Goal: Information Seeking & Learning: Learn about a topic

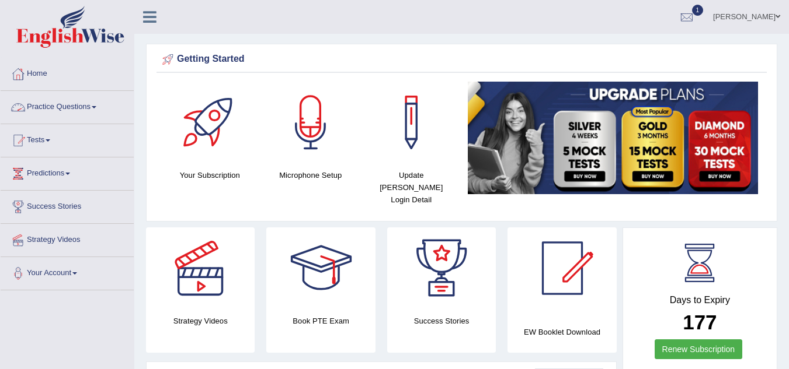
click at [100, 116] on link "Practice Questions" at bounding box center [67, 105] width 133 height 29
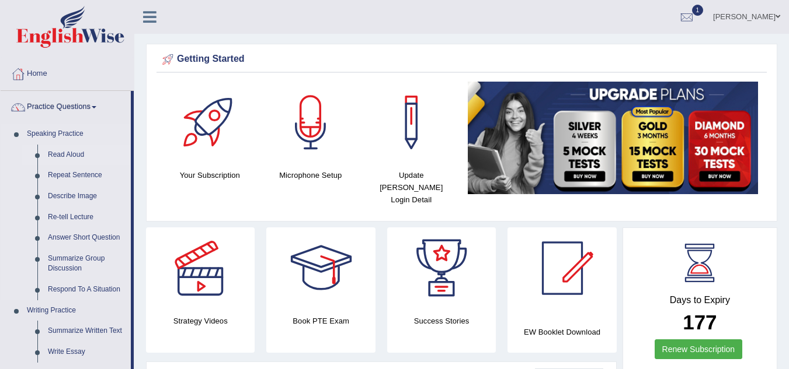
click at [75, 152] on link "Read Aloud" at bounding box center [87, 155] width 88 height 21
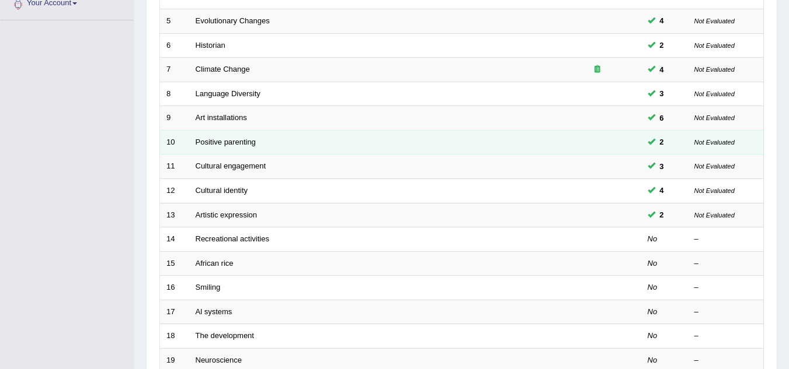
scroll to position [274, 0]
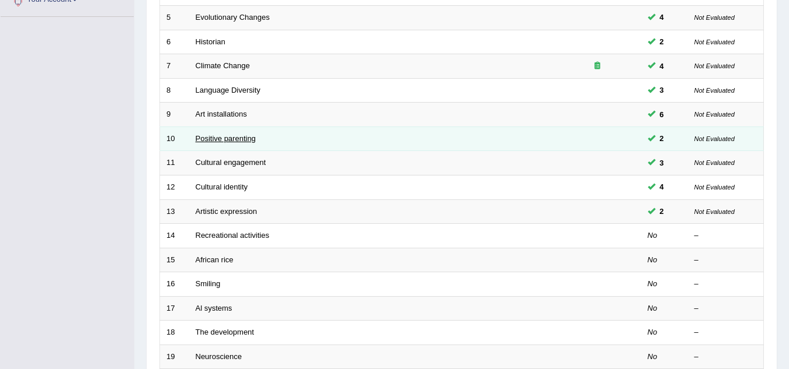
click at [250, 138] on link "Positive parenting" at bounding box center [226, 138] width 60 height 9
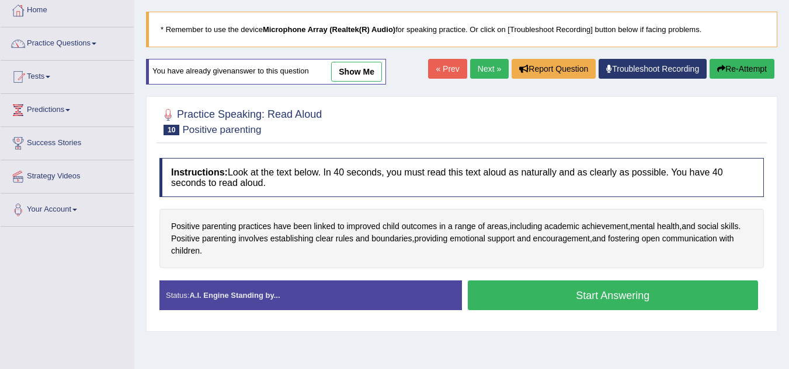
scroll to position [93, 0]
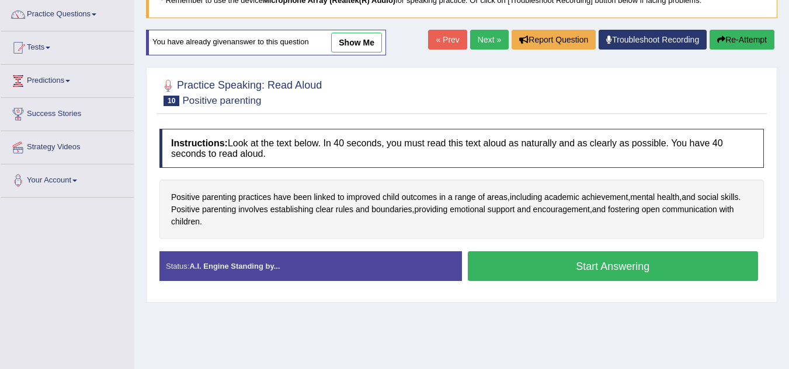
click at [325, 231] on div "Positive parenting practices have been linked to improved child outcomes in a r…" at bounding box center [461, 210] width 604 height 60
click at [516, 268] on button "Start Answering" at bounding box center [613, 267] width 291 height 30
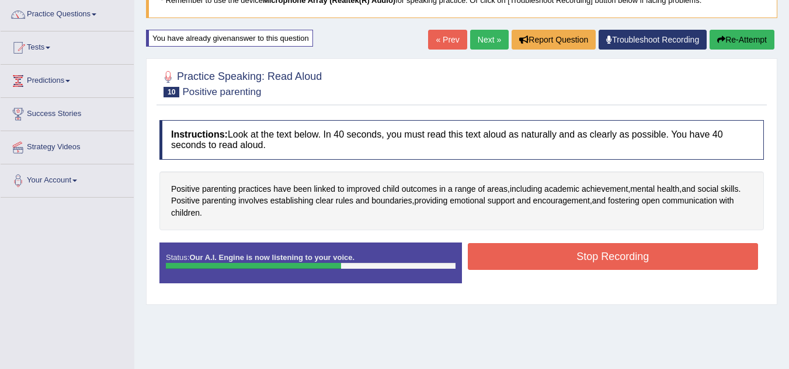
click at [516, 268] on button "Stop Recording" at bounding box center [613, 256] width 291 height 27
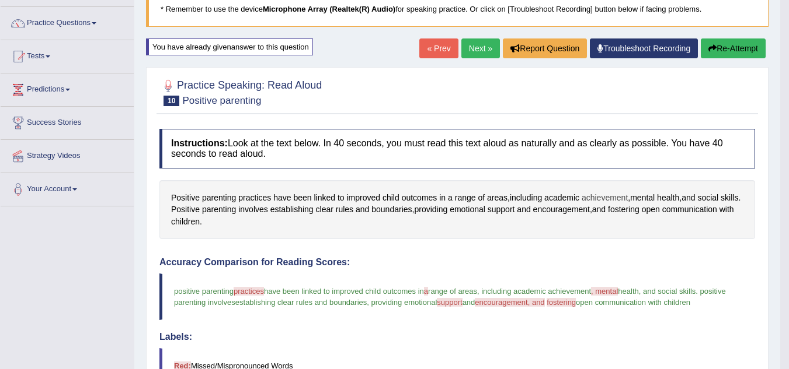
scroll to position [78, 0]
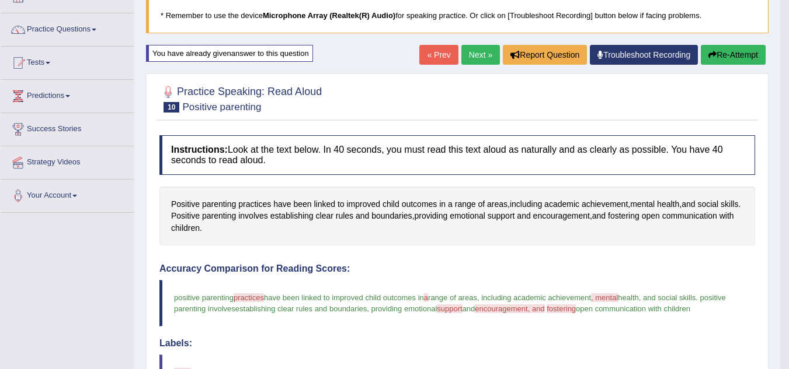
click at [740, 58] on button "Re-Attempt" at bounding box center [732, 55] width 65 height 20
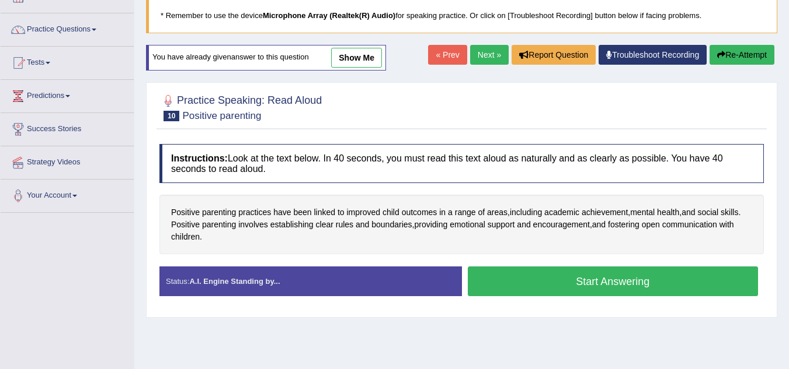
click at [624, 283] on button "Start Answering" at bounding box center [613, 282] width 291 height 30
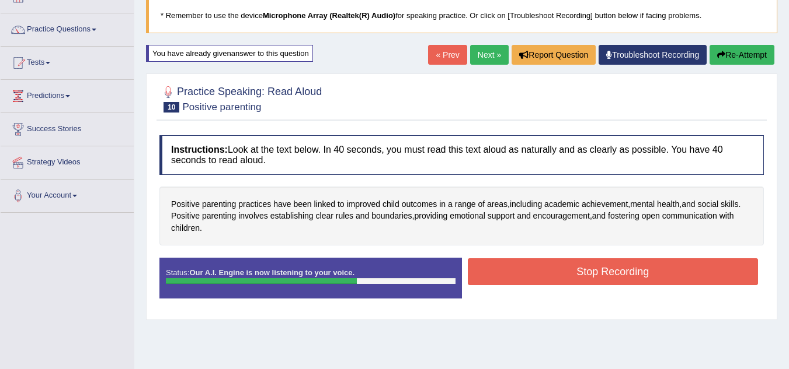
click at [624, 283] on button "Stop Recording" at bounding box center [613, 272] width 291 height 27
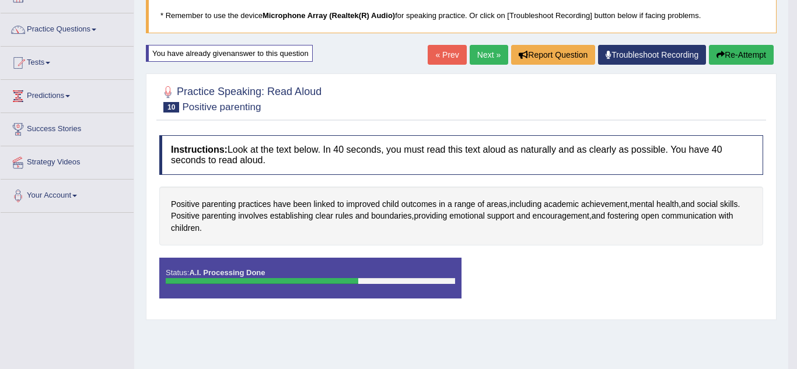
click at [624, 283] on body "Toggle navigation Home Practice Questions Speaking Practice Read Aloud Repeat S…" at bounding box center [398, 106] width 797 height 369
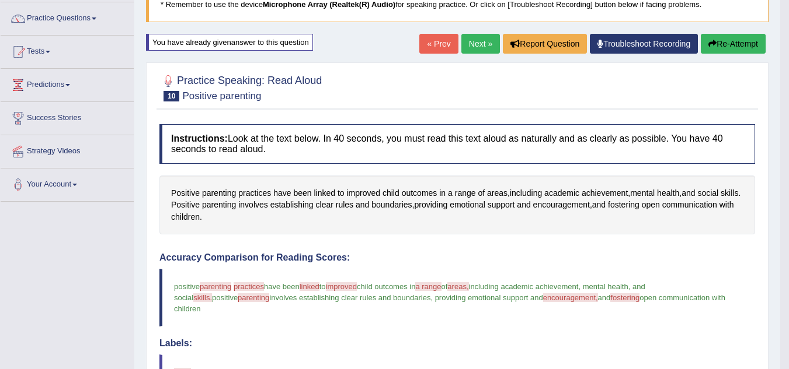
scroll to position [88, 0]
click at [716, 45] on button "Re-Attempt" at bounding box center [732, 44] width 65 height 20
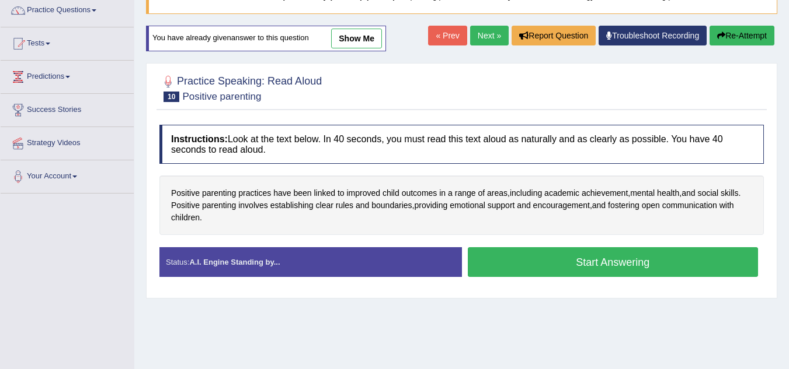
click at [732, 33] on button "Re-Attempt" at bounding box center [741, 36] width 65 height 20
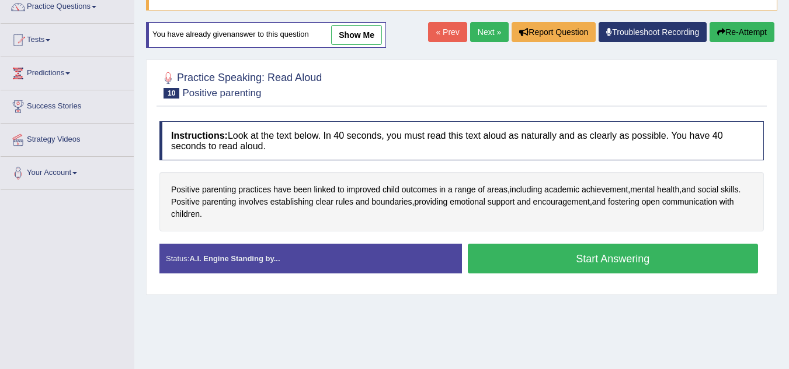
click at [595, 263] on button "Start Answering" at bounding box center [613, 259] width 291 height 30
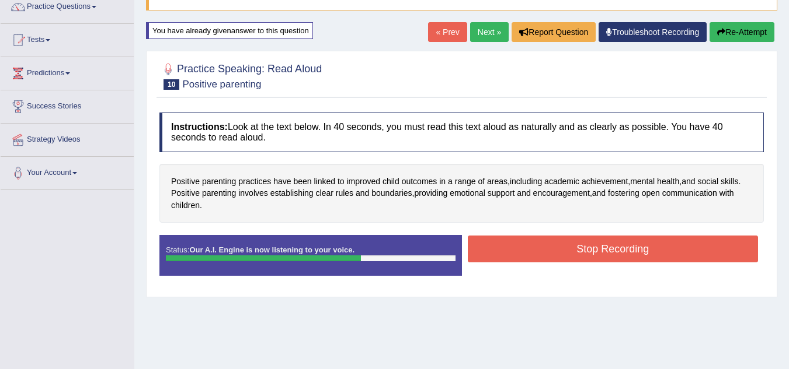
click at [593, 256] on button "Stop Recording" at bounding box center [613, 249] width 291 height 27
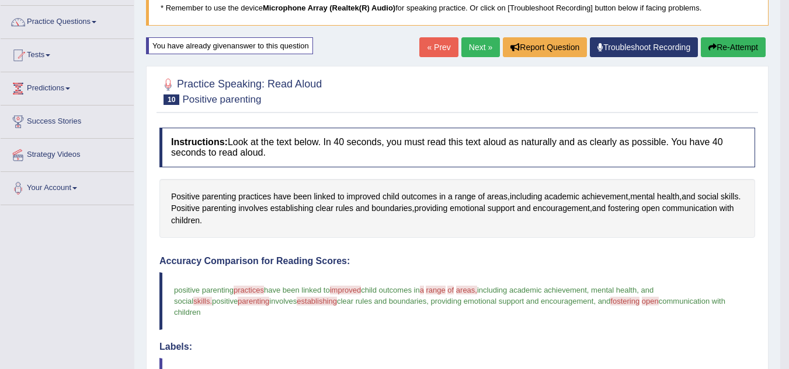
scroll to position [86, 0]
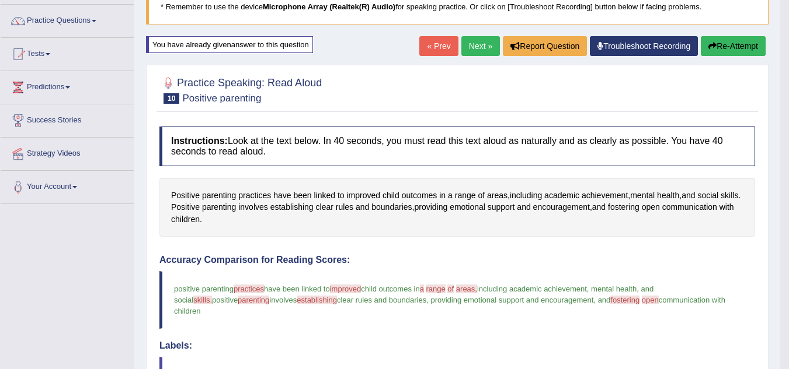
click at [469, 45] on link "Next »" at bounding box center [480, 46] width 39 height 20
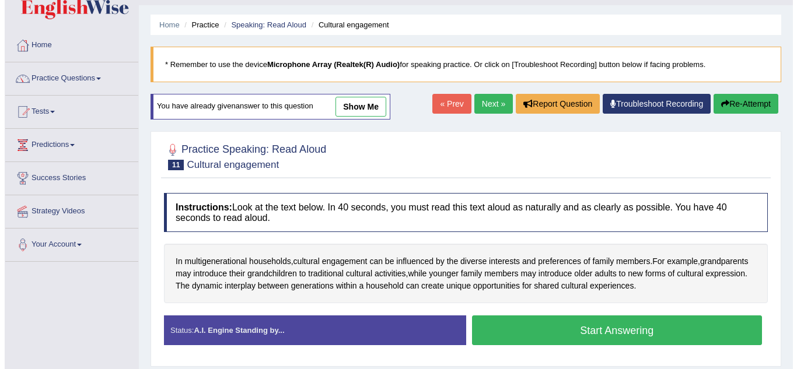
scroll to position [29, 0]
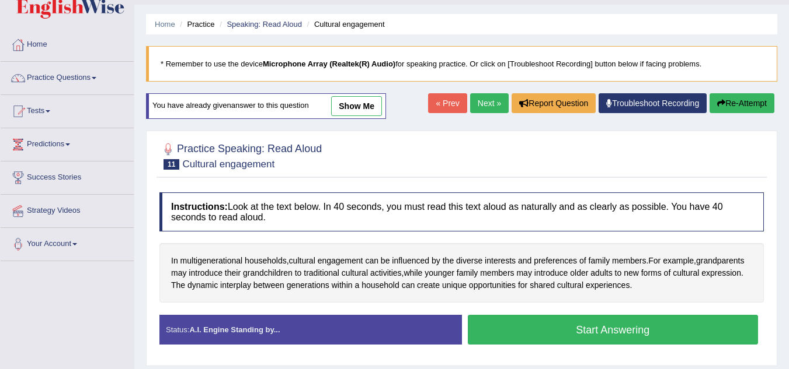
click at [572, 320] on button "Start Answering" at bounding box center [613, 330] width 291 height 30
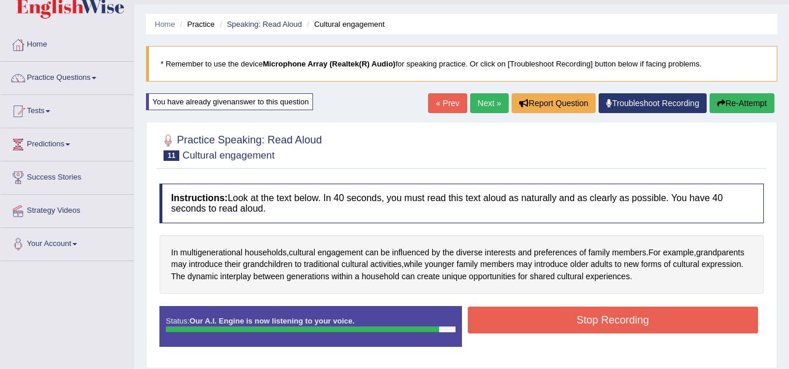
click at [572, 320] on button "Stop Recording" at bounding box center [613, 320] width 291 height 27
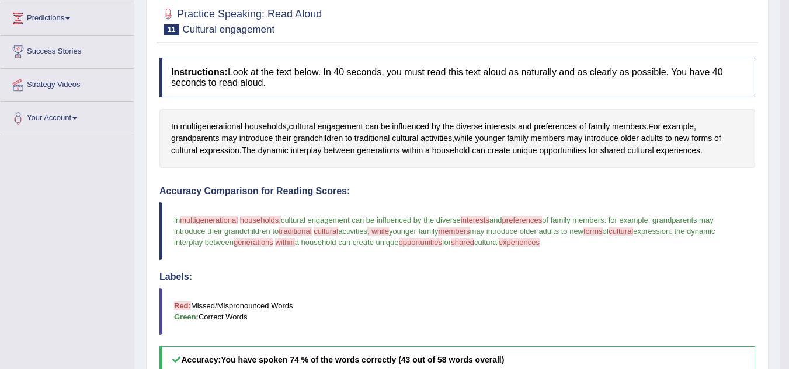
scroll to position [65, 0]
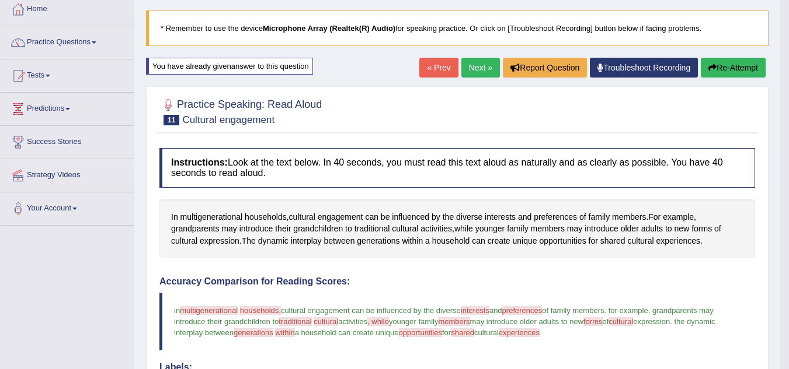
click at [740, 65] on button "Re-Attempt" at bounding box center [732, 68] width 65 height 20
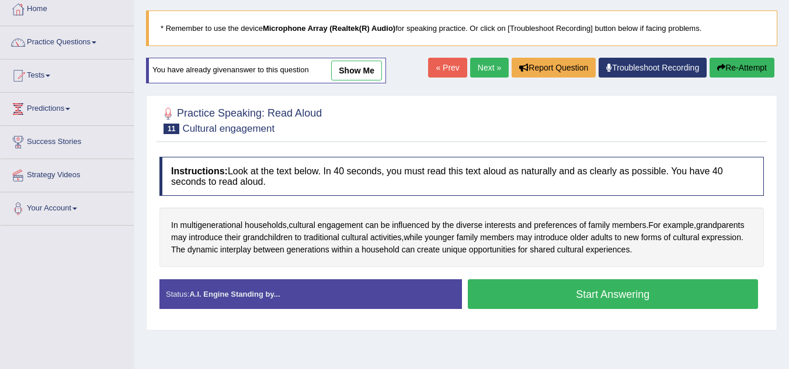
scroll to position [65, 0]
click at [660, 292] on button "Start Answering" at bounding box center [613, 295] width 291 height 30
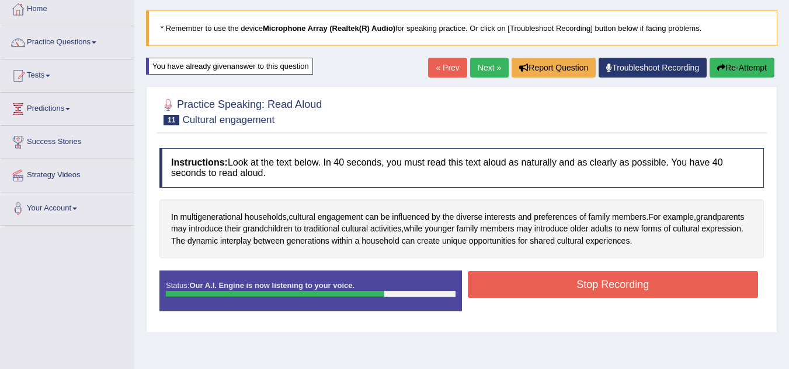
click at [660, 292] on button "Stop Recording" at bounding box center [613, 284] width 291 height 27
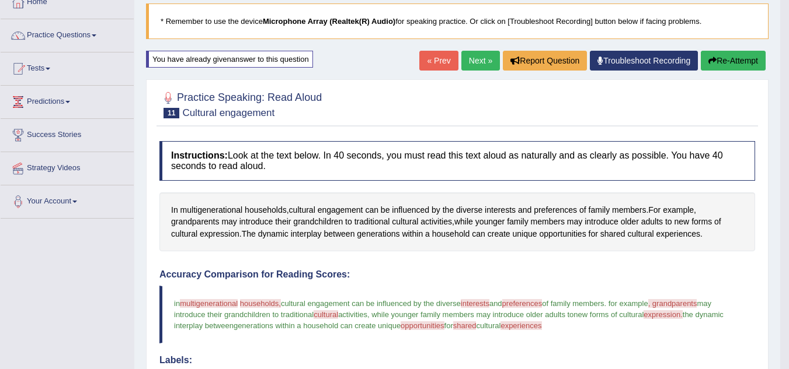
scroll to position [72, 0]
click at [733, 60] on button "Re-Attempt" at bounding box center [732, 60] width 65 height 20
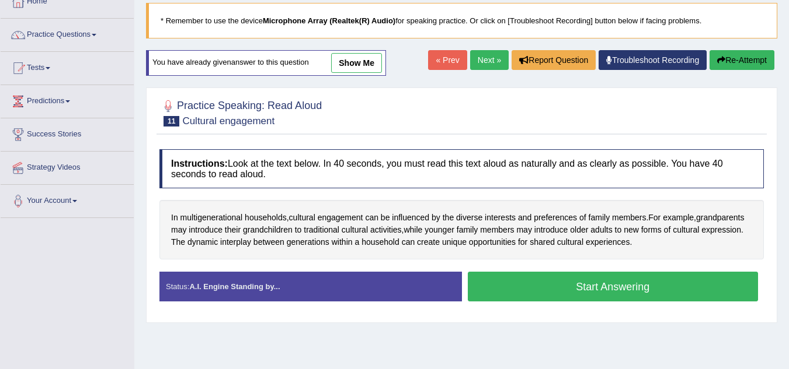
click at [581, 288] on button "Start Answering" at bounding box center [613, 287] width 291 height 30
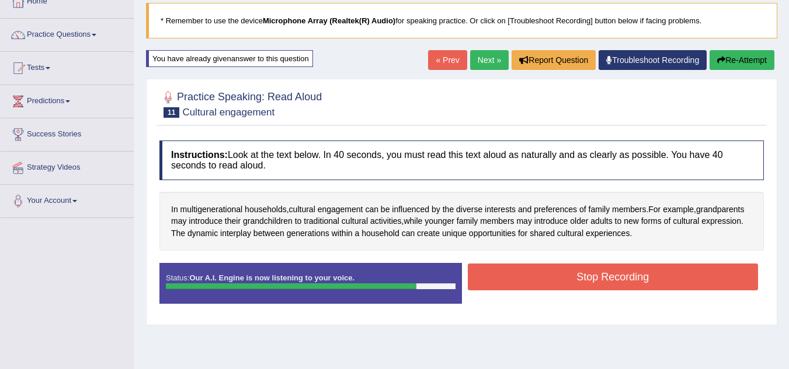
click at [581, 288] on button "Stop Recording" at bounding box center [613, 277] width 291 height 27
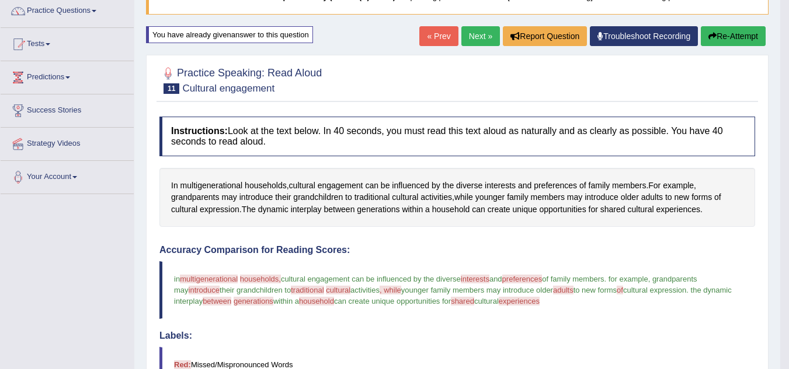
scroll to position [96, 0]
click at [737, 37] on button "Re-Attempt" at bounding box center [732, 37] width 65 height 20
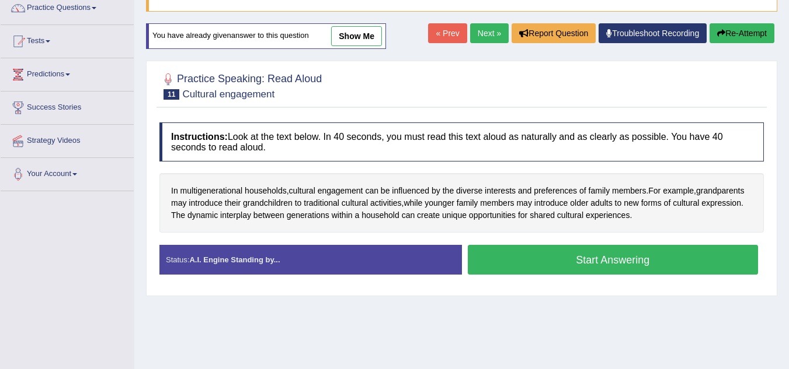
click at [628, 263] on button "Start Answering" at bounding box center [613, 260] width 291 height 30
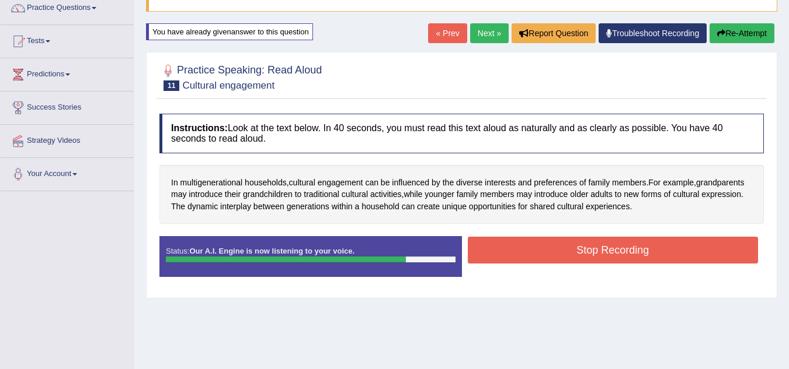
click at [628, 263] on button "Stop Recording" at bounding box center [613, 250] width 291 height 27
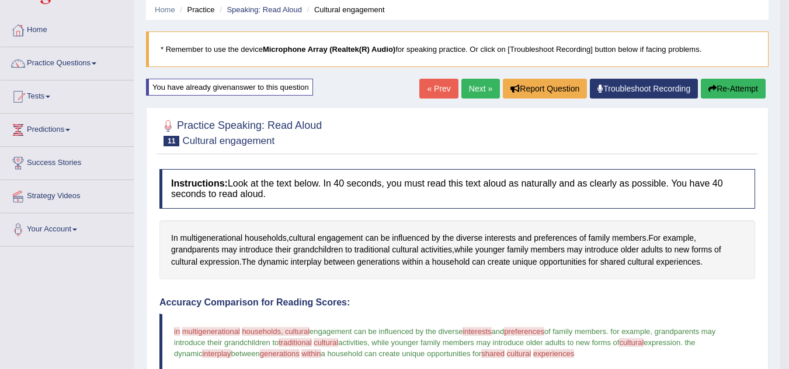
scroll to position [50, 0]
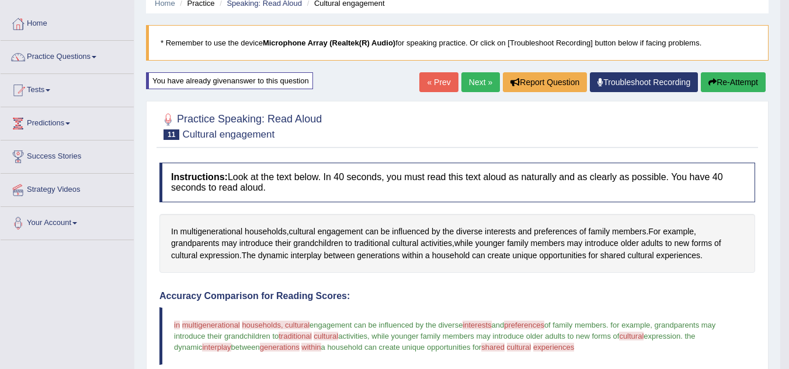
click at [744, 83] on button "Re-Attempt" at bounding box center [732, 82] width 65 height 20
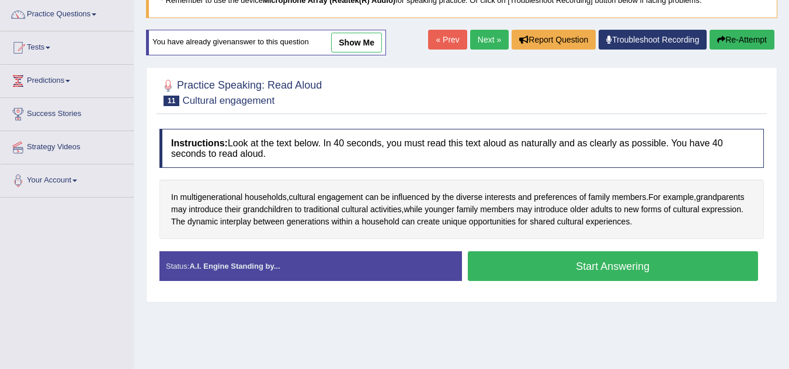
scroll to position [93, 0]
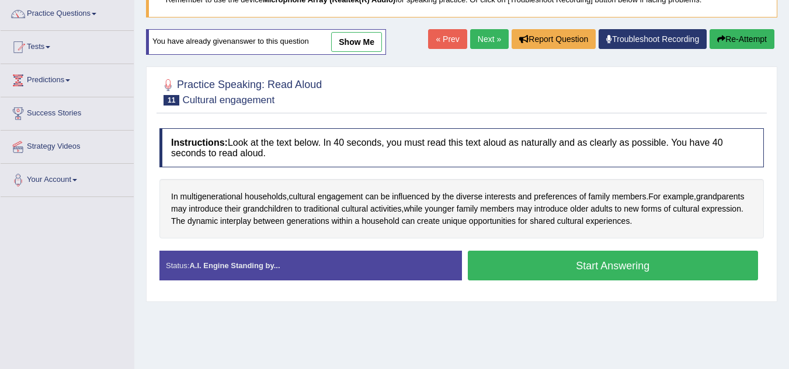
click at [647, 273] on button "Start Answering" at bounding box center [613, 266] width 291 height 30
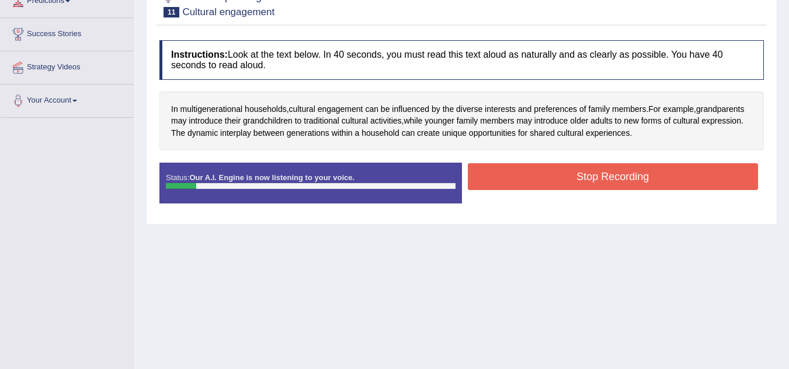
scroll to position [168, 0]
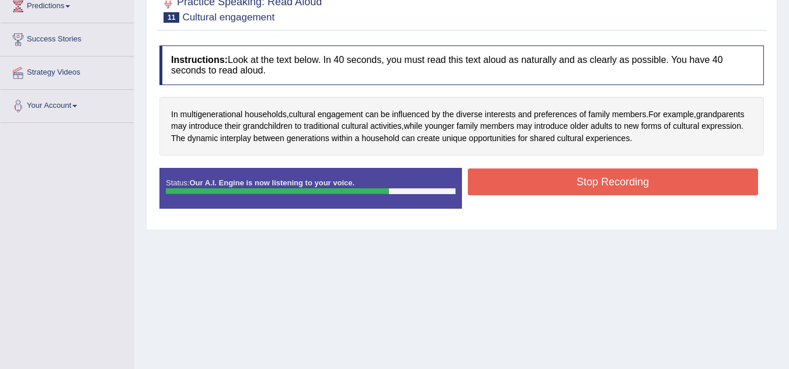
click at [705, 186] on button "Stop Recording" at bounding box center [613, 182] width 291 height 27
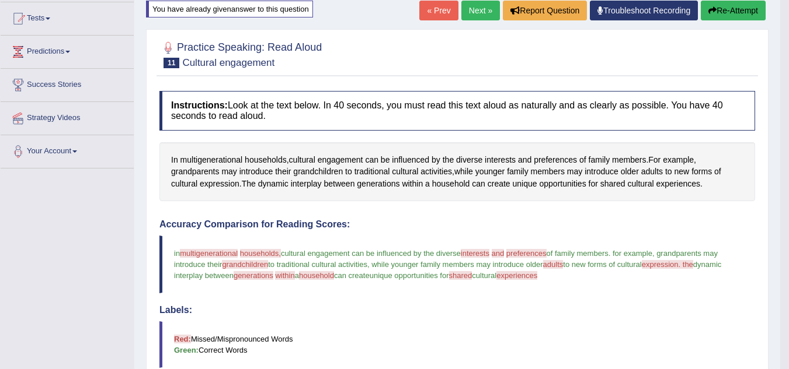
scroll to position [113, 0]
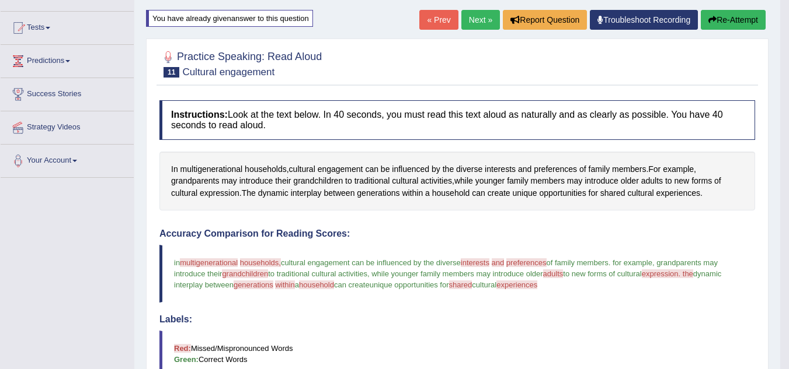
click at [743, 29] on button "Re-Attempt" at bounding box center [732, 20] width 65 height 20
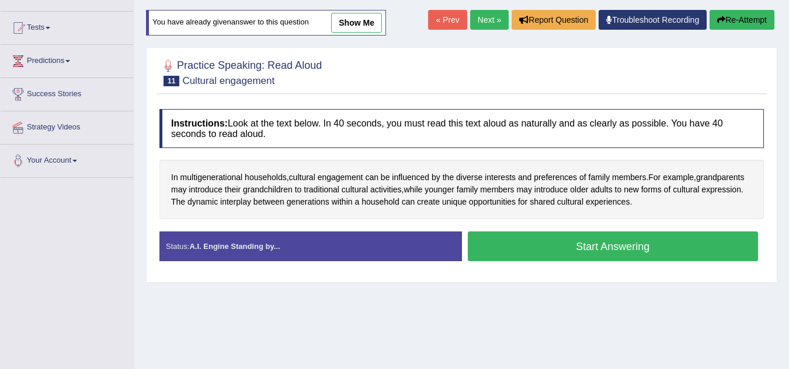
click at [686, 250] on button "Start Answering" at bounding box center [613, 247] width 291 height 30
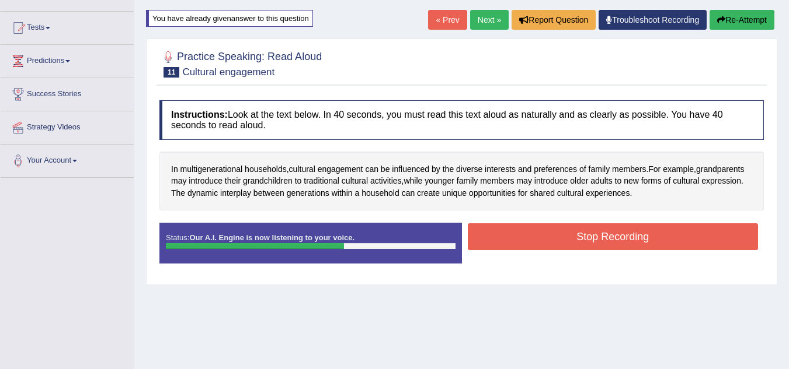
click at [707, 236] on button "Stop Recording" at bounding box center [613, 237] width 291 height 27
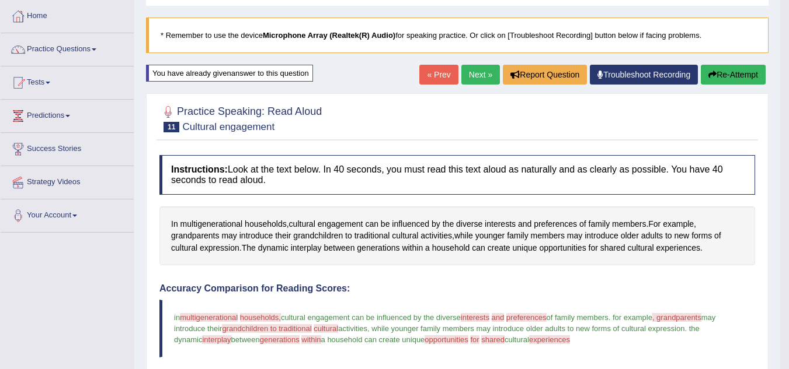
scroll to position [56, 0]
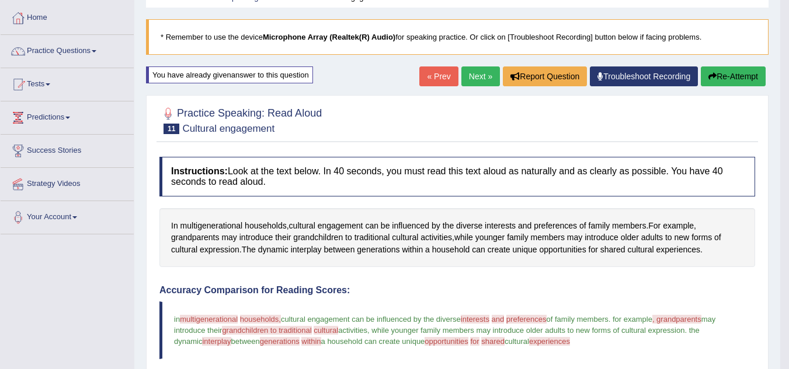
click at [740, 79] on button "Re-Attempt" at bounding box center [732, 77] width 65 height 20
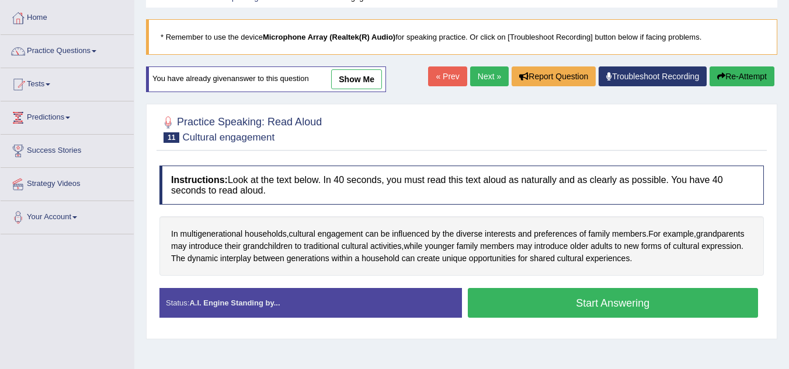
click at [615, 304] on button "Start Answering" at bounding box center [613, 303] width 291 height 30
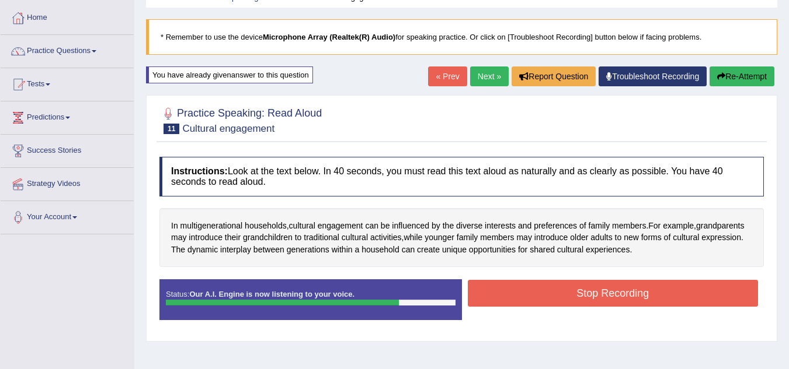
click at [615, 304] on button "Stop Recording" at bounding box center [613, 293] width 291 height 27
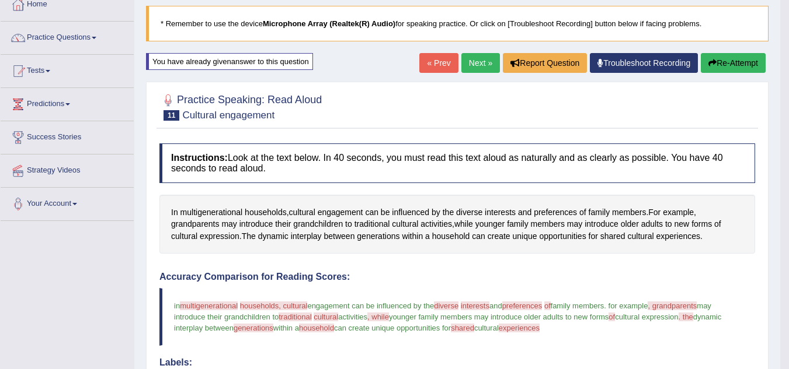
scroll to position [69, 0]
click at [723, 69] on button "Re-Attempt" at bounding box center [732, 64] width 65 height 20
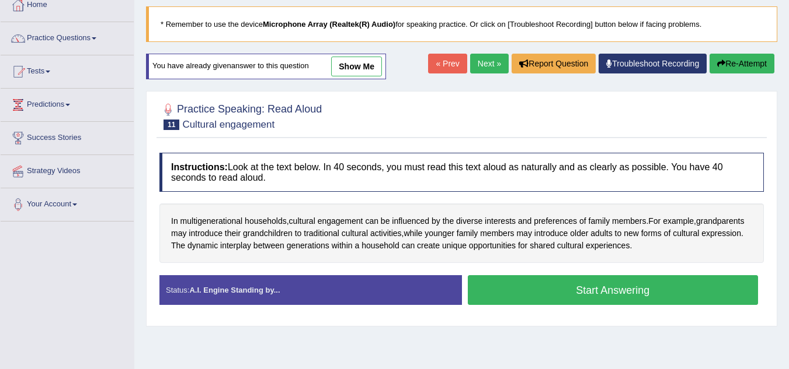
click at [605, 291] on button "Start Answering" at bounding box center [613, 290] width 291 height 30
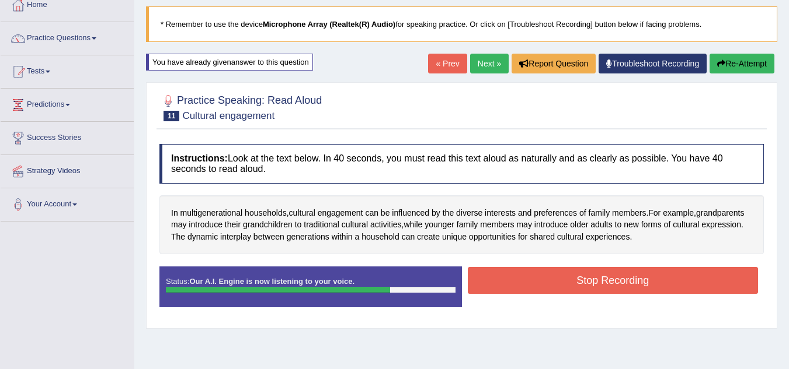
click at [605, 291] on button "Stop Recording" at bounding box center [613, 280] width 291 height 27
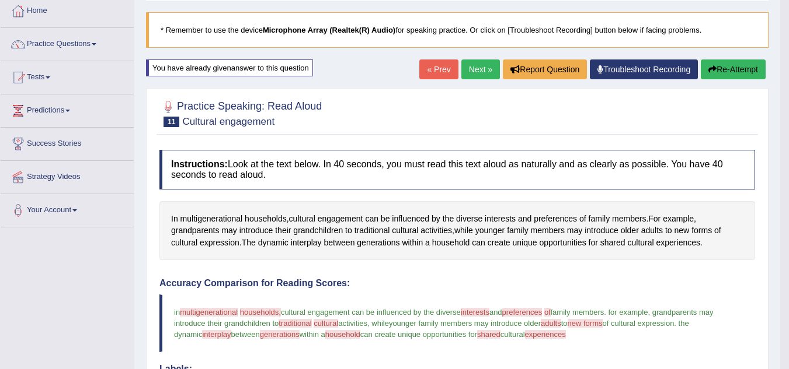
scroll to position [57, 0]
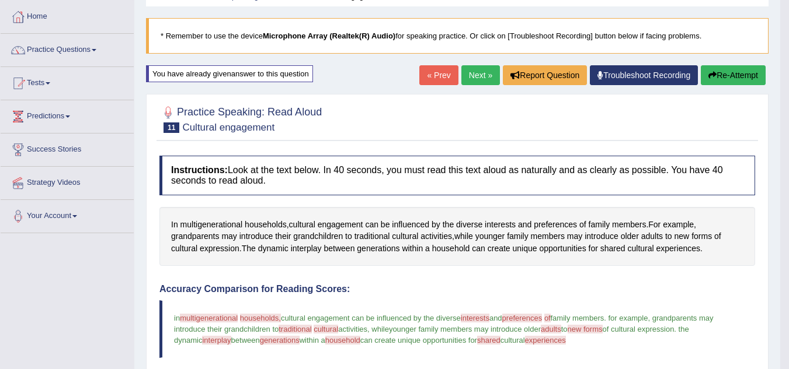
click at [734, 72] on button "Re-Attempt" at bounding box center [732, 75] width 65 height 20
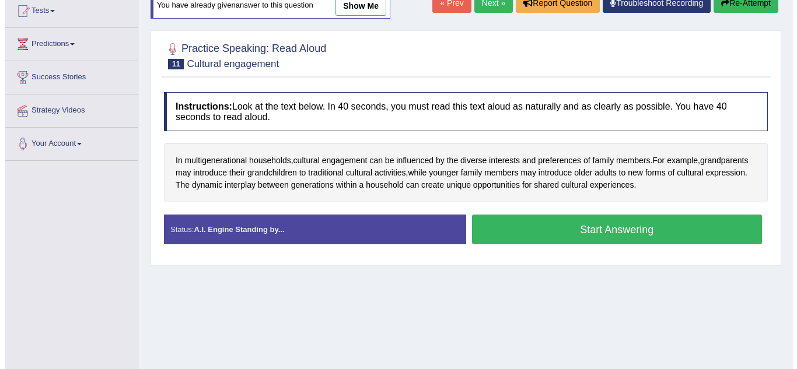
scroll to position [129, 0]
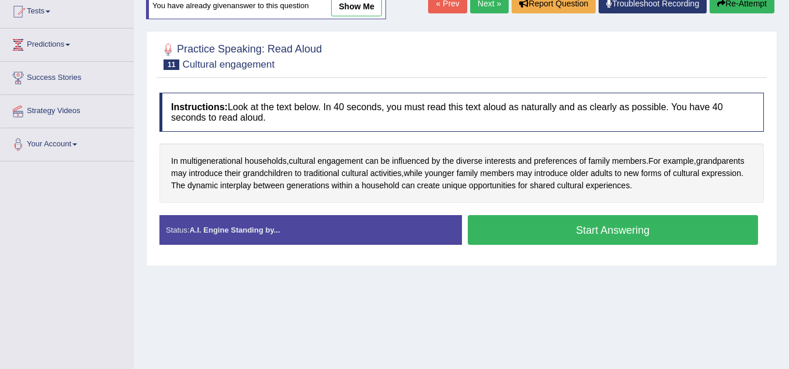
click at [685, 236] on button "Start Answering" at bounding box center [613, 230] width 291 height 30
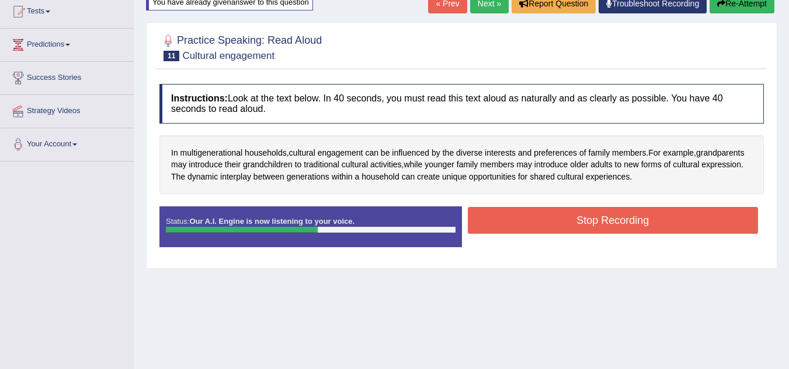
click at [720, 224] on button "Stop Recording" at bounding box center [613, 220] width 291 height 27
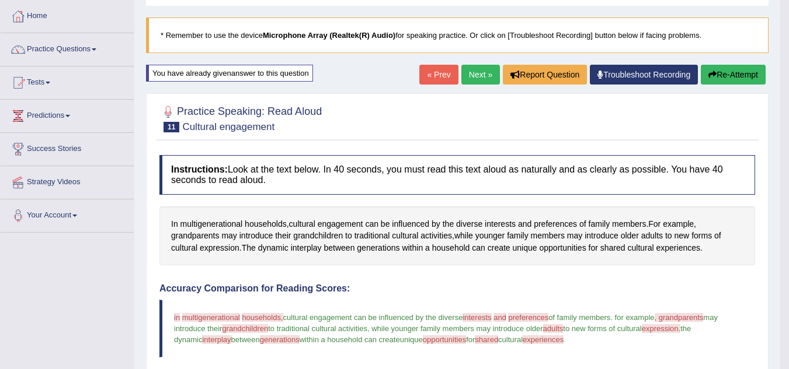
scroll to position [56, 0]
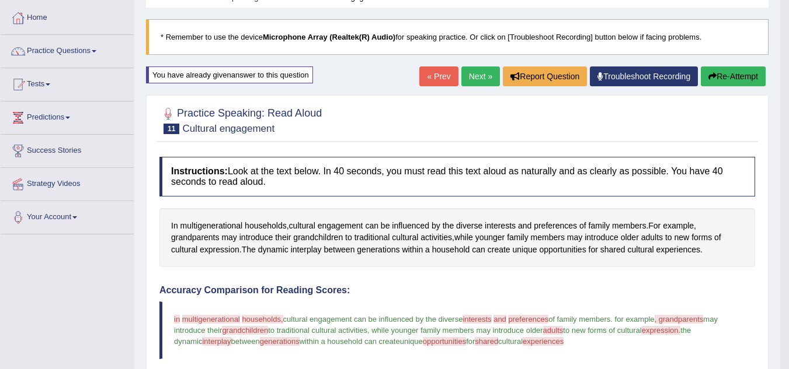
click at [742, 78] on button "Re-Attempt" at bounding box center [732, 77] width 65 height 20
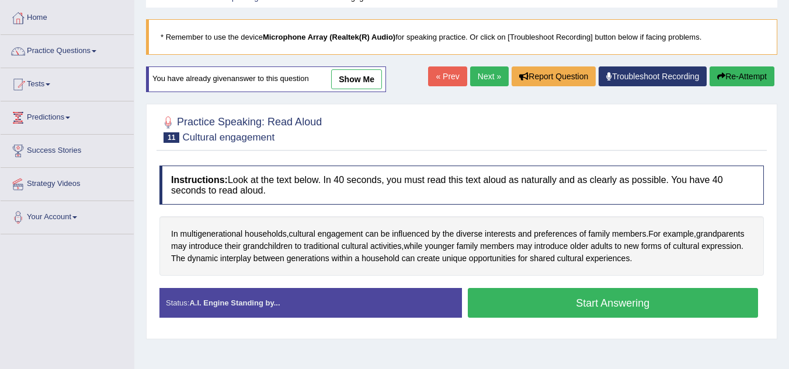
click at [632, 309] on button "Start Answering" at bounding box center [613, 303] width 291 height 30
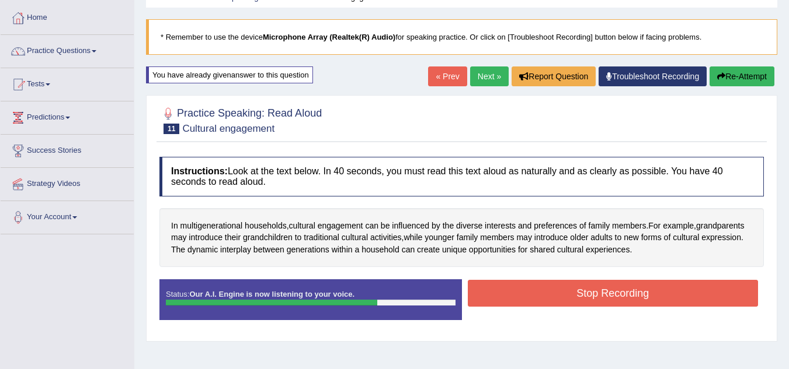
click at [625, 292] on button "Stop Recording" at bounding box center [613, 293] width 291 height 27
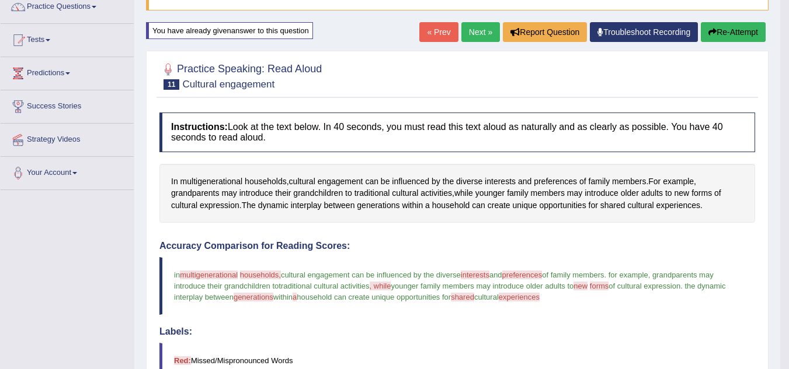
scroll to position [35, 0]
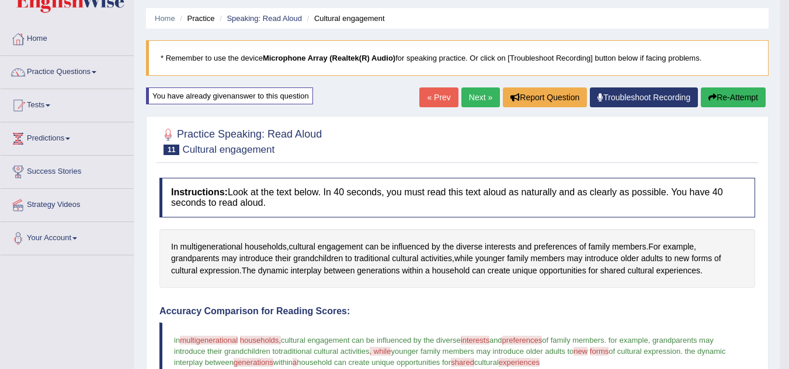
click at [719, 97] on button "Re-Attempt" at bounding box center [732, 98] width 65 height 20
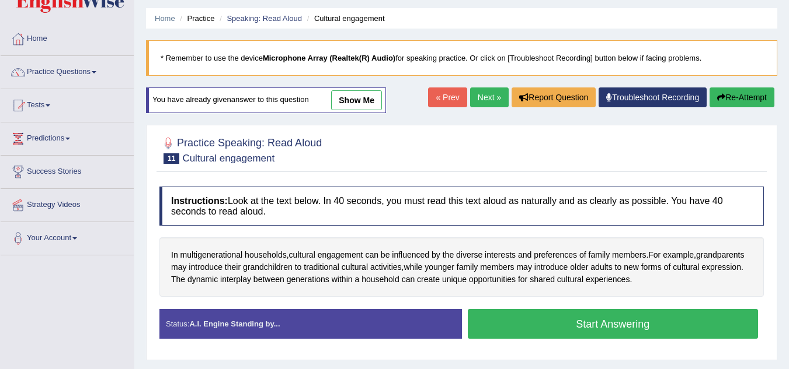
click at [595, 323] on button "Start Answering" at bounding box center [613, 324] width 291 height 30
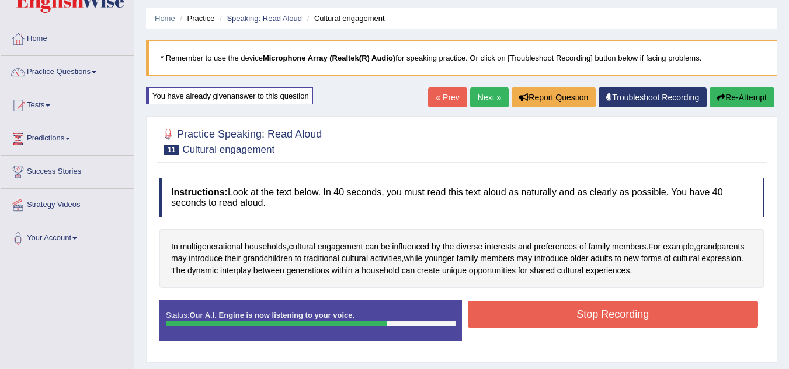
click at [595, 323] on button "Stop Recording" at bounding box center [613, 314] width 291 height 27
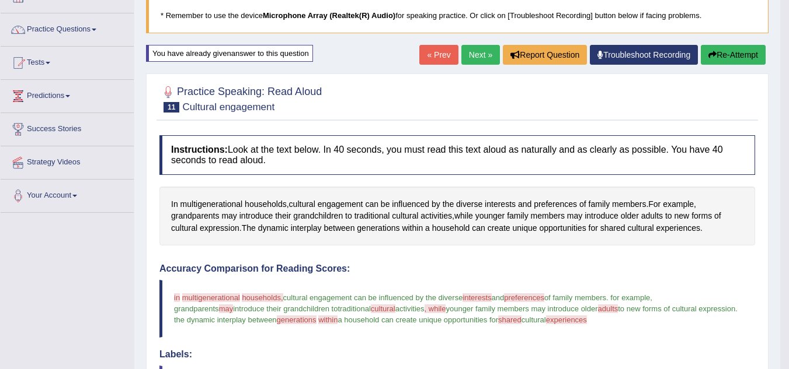
scroll to position [77, 0]
click at [712, 57] on icon "button" at bounding box center [712, 55] width 8 height 8
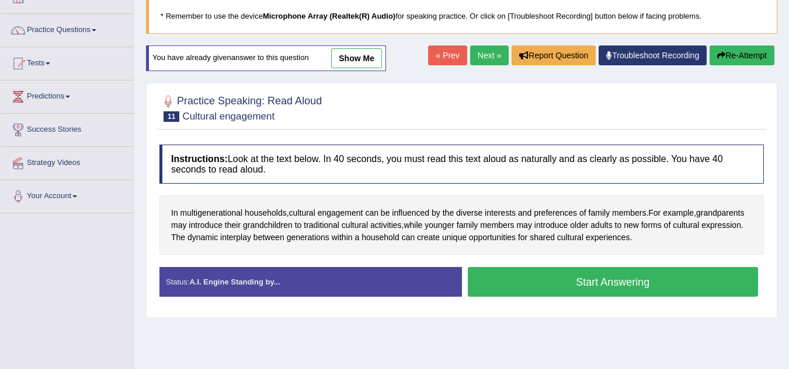
click at [597, 285] on button "Start Answering" at bounding box center [613, 282] width 291 height 30
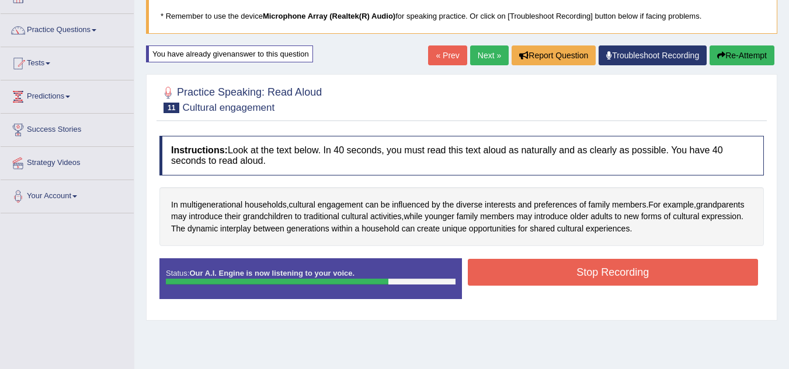
click at [623, 273] on button "Stop Recording" at bounding box center [613, 272] width 291 height 27
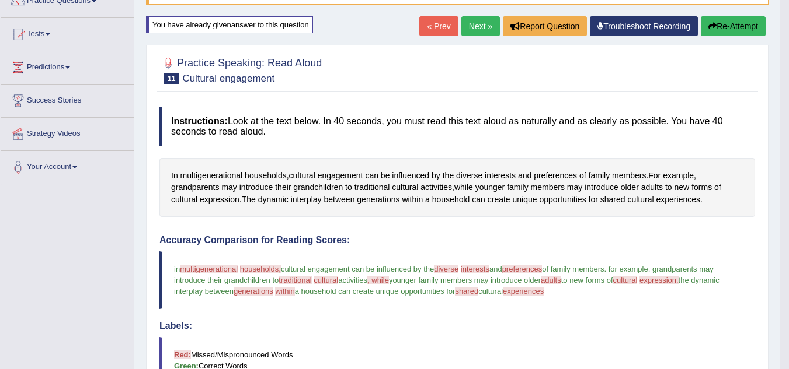
scroll to position [97, 0]
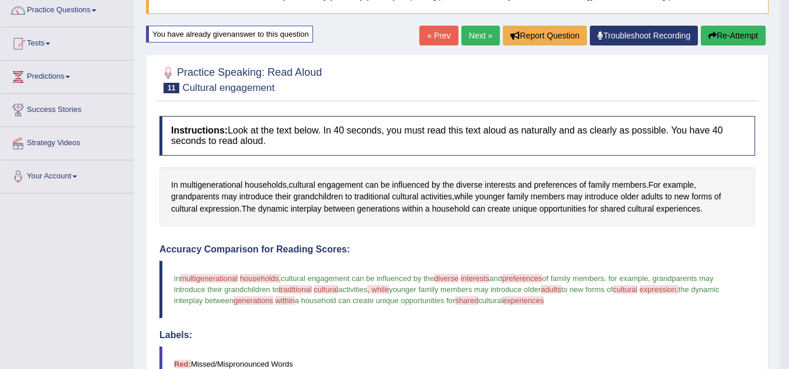
click at [745, 43] on button "Re-Attempt" at bounding box center [732, 36] width 65 height 20
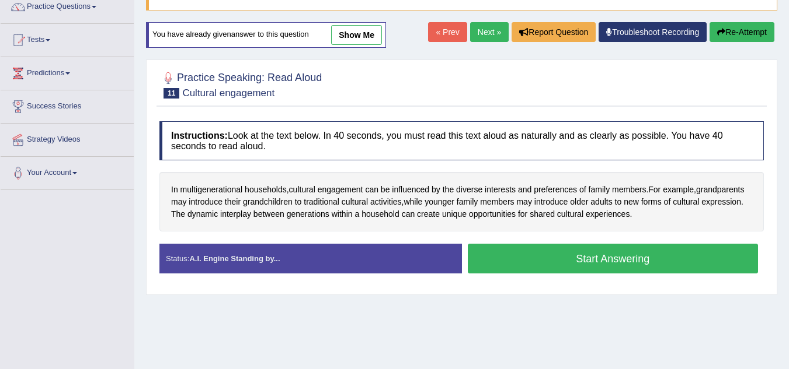
click at [705, 264] on button "Start Answering" at bounding box center [613, 259] width 291 height 30
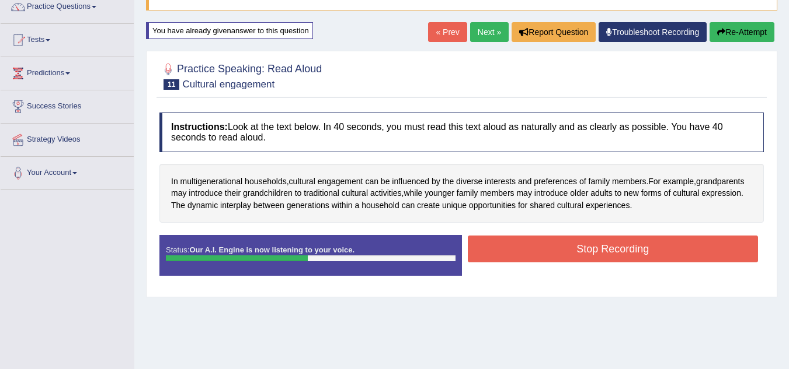
click at [716, 254] on button "Stop Recording" at bounding box center [613, 249] width 291 height 27
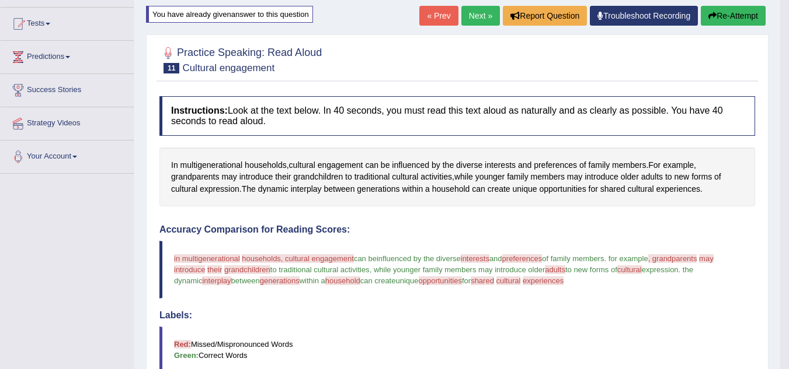
scroll to position [62, 0]
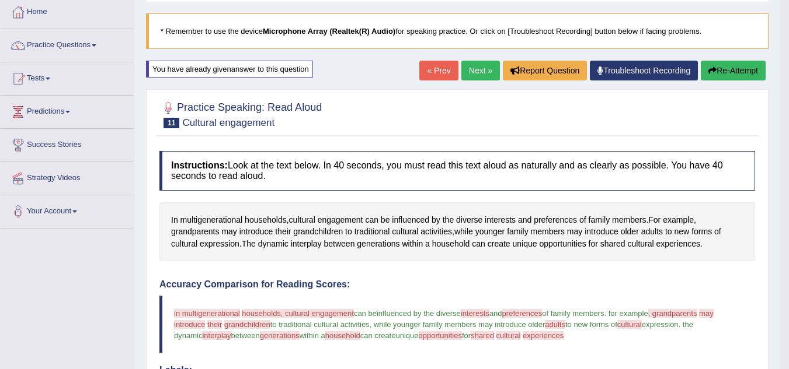
click at [745, 75] on button "Re-Attempt" at bounding box center [732, 71] width 65 height 20
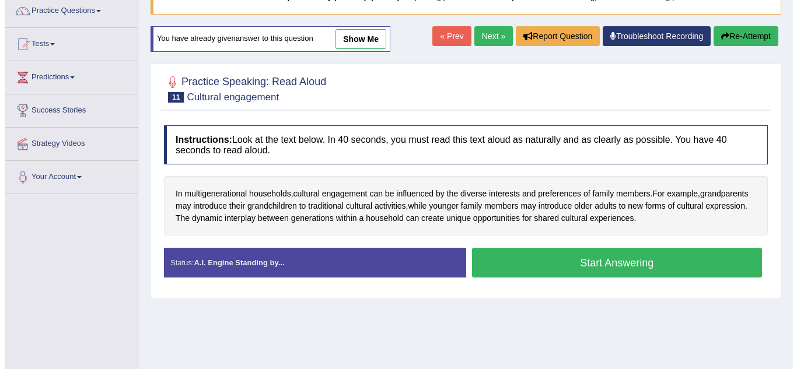
scroll to position [129, 0]
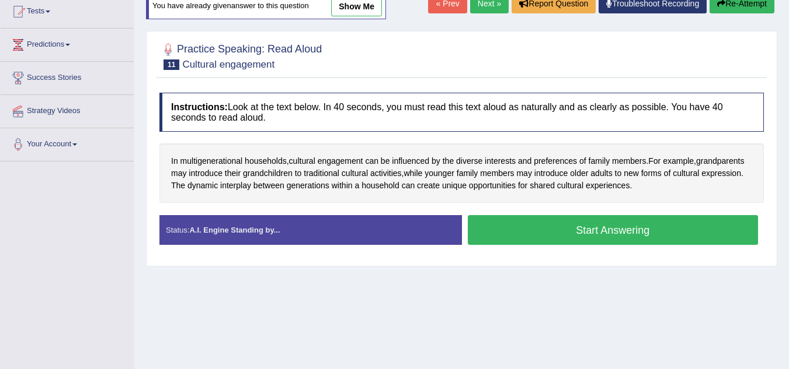
click at [703, 235] on button "Start Answering" at bounding box center [613, 230] width 291 height 30
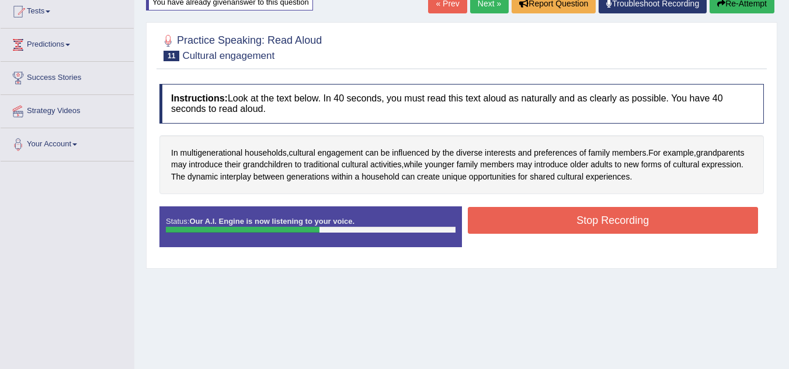
click at [724, 226] on button "Stop Recording" at bounding box center [613, 220] width 291 height 27
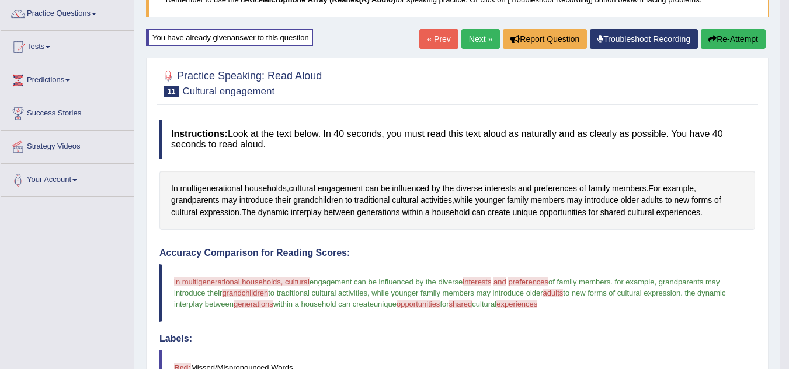
scroll to position [93, 0]
click at [742, 45] on button "Re-Attempt" at bounding box center [732, 40] width 65 height 20
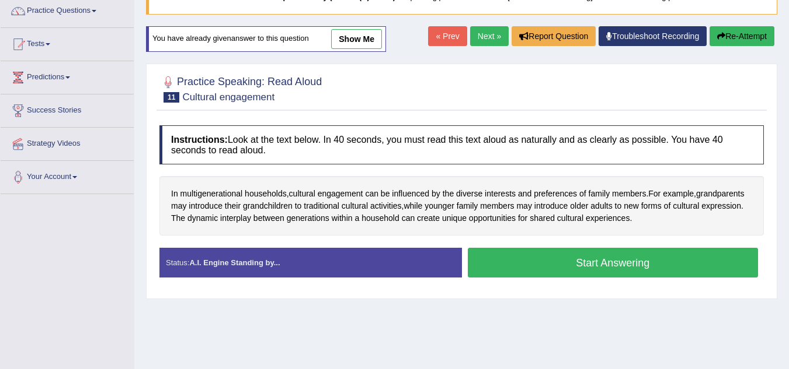
click at [629, 263] on button "Start Answering" at bounding box center [613, 263] width 291 height 30
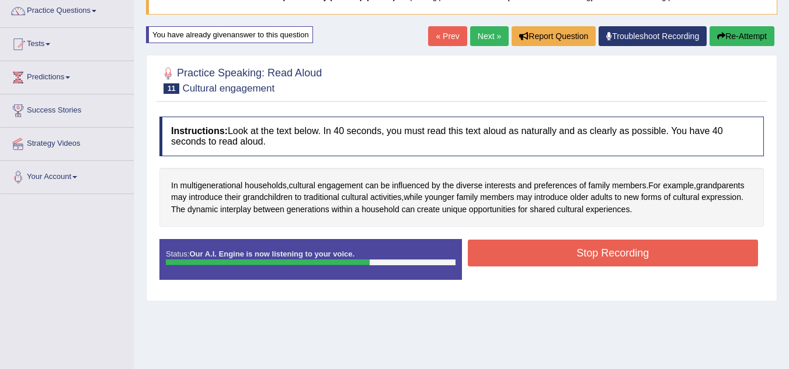
click at [629, 263] on button "Stop Recording" at bounding box center [613, 253] width 291 height 27
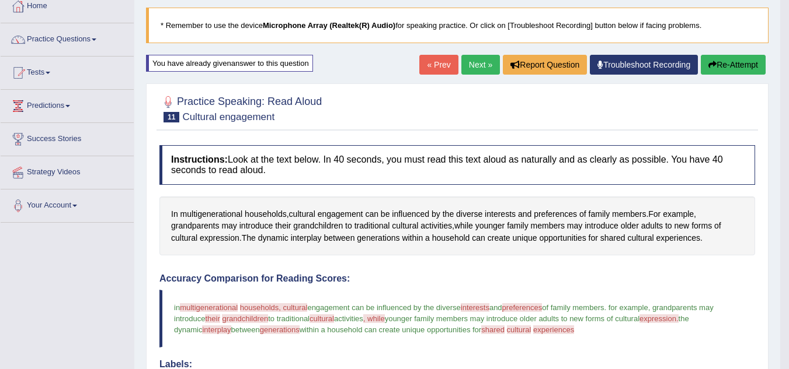
scroll to position [67, 0]
click at [472, 68] on link "Next »" at bounding box center [480, 65] width 39 height 20
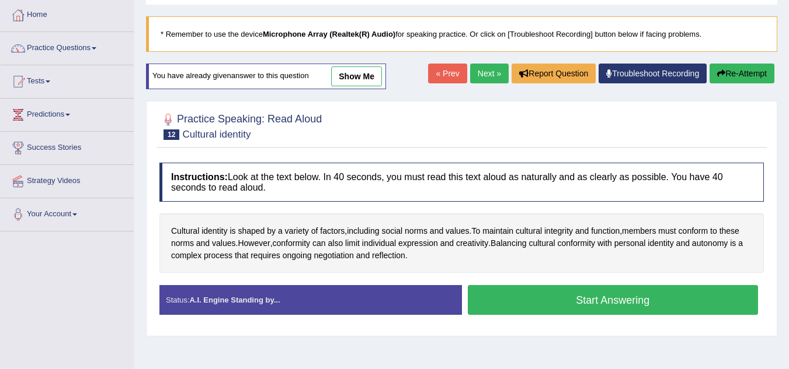
scroll to position [60, 0]
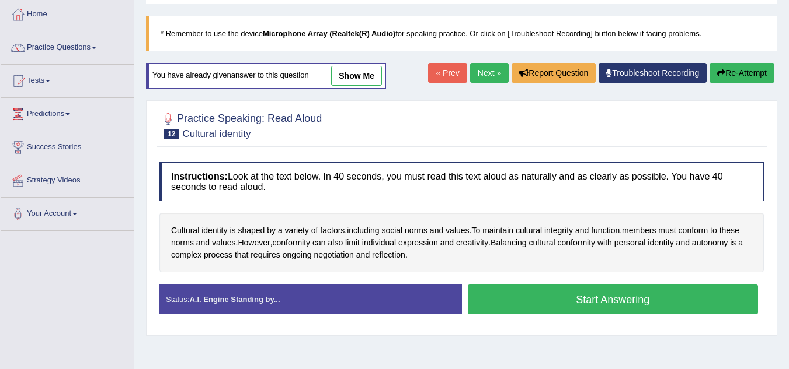
click at [603, 300] on button "Start Answering" at bounding box center [613, 300] width 291 height 30
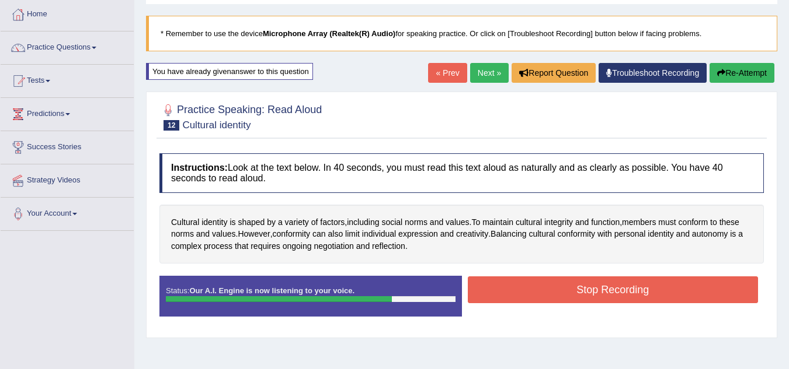
click at [603, 300] on button "Stop Recording" at bounding box center [613, 290] width 291 height 27
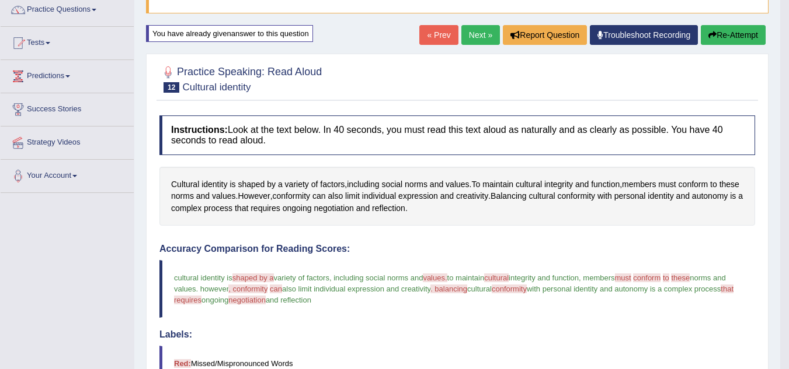
scroll to position [96, 0]
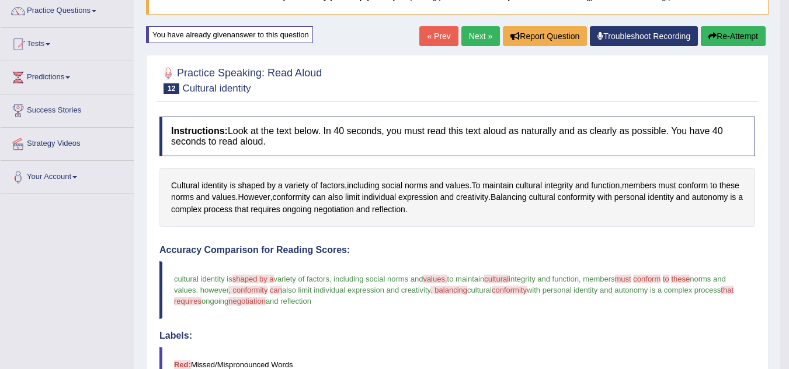
click at [732, 37] on button "Re-Attempt" at bounding box center [732, 36] width 65 height 20
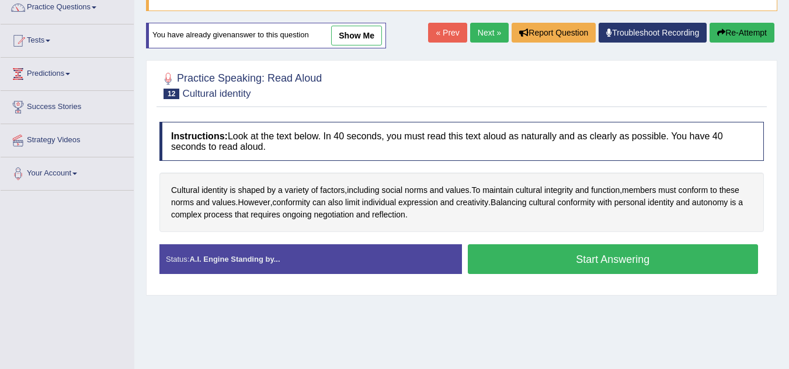
click at [672, 258] on button "Start Answering" at bounding box center [613, 260] width 291 height 30
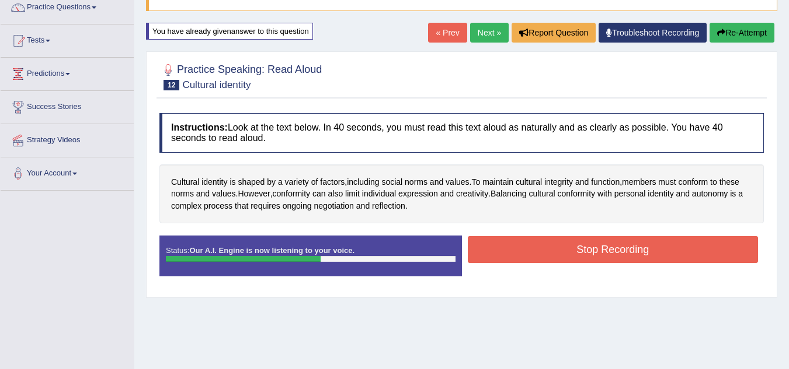
click at [645, 257] on button "Stop Recording" at bounding box center [613, 249] width 291 height 27
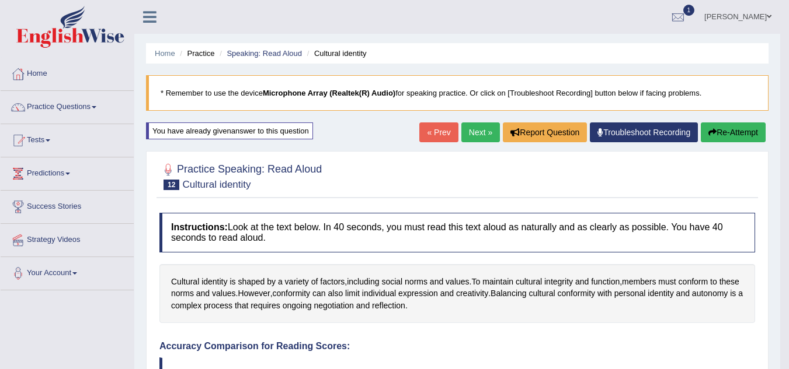
click at [734, 132] on button "Re-Attempt" at bounding box center [732, 133] width 65 height 20
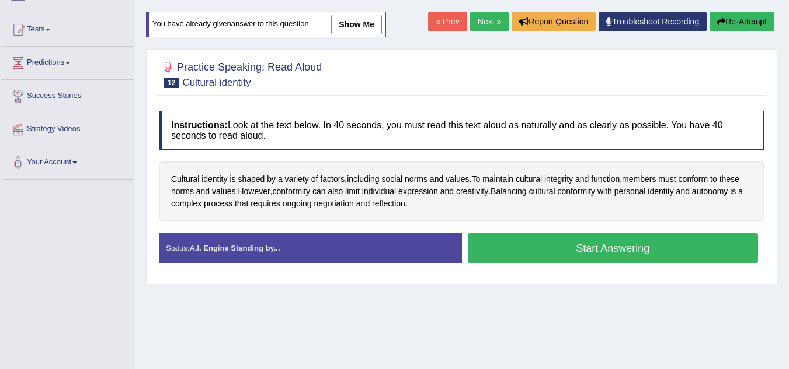
scroll to position [111, 0]
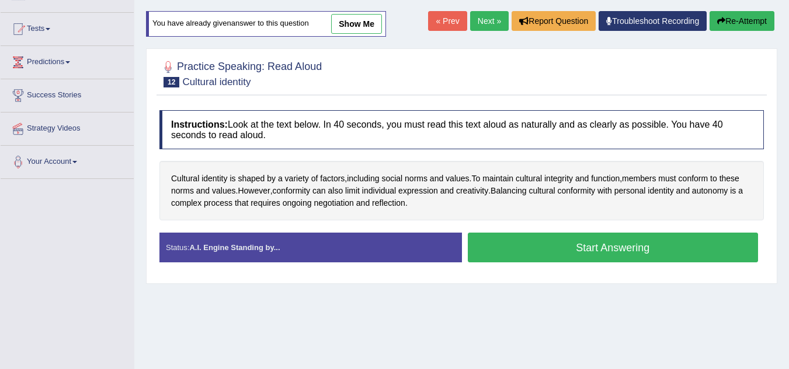
click at [633, 254] on button "Start Answering" at bounding box center [613, 248] width 291 height 30
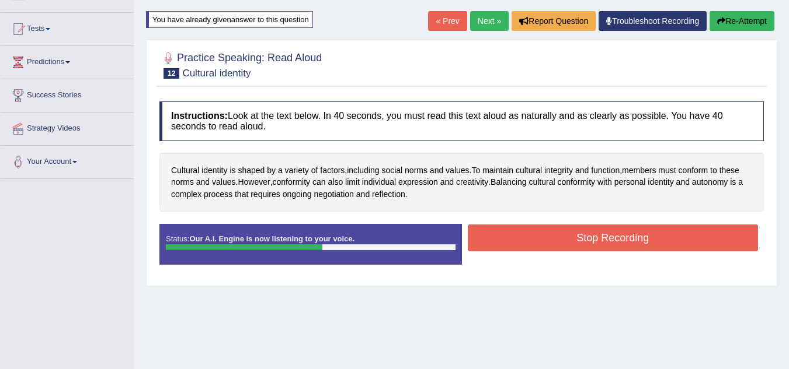
click at [670, 240] on button "Stop Recording" at bounding box center [613, 238] width 291 height 27
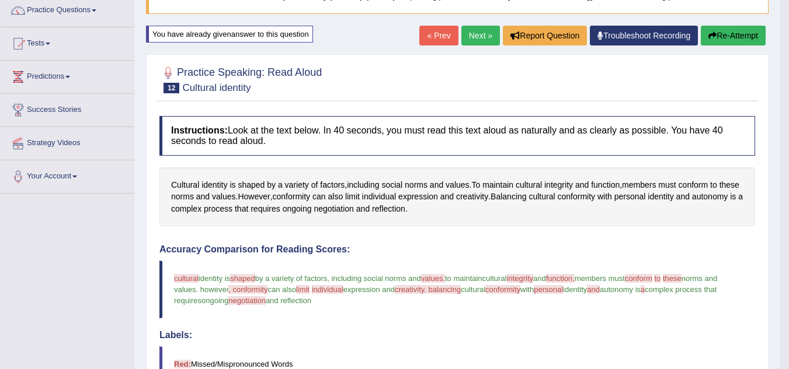
scroll to position [93, 0]
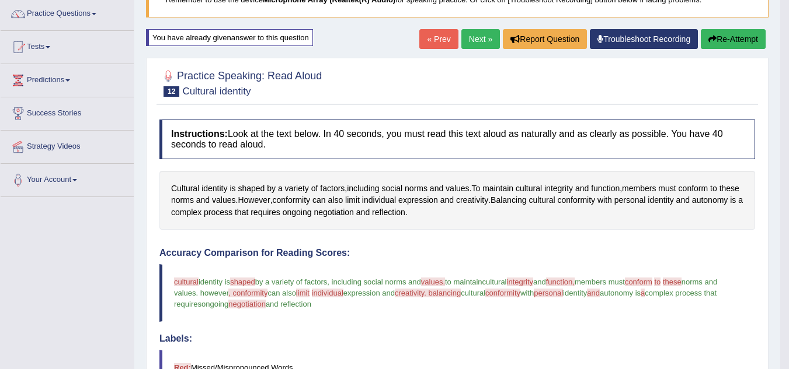
click at [735, 39] on button "Re-Attempt" at bounding box center [732, 39] width 65 height 20
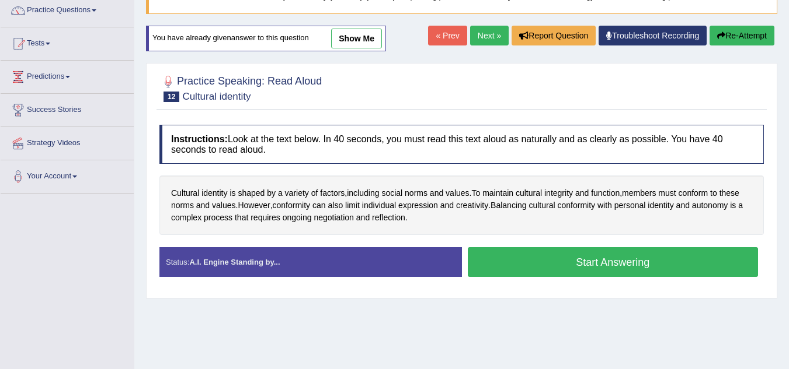
click at [601, 264] on button "Start Answering" at bounding box center [613, 262] width 291 height 30
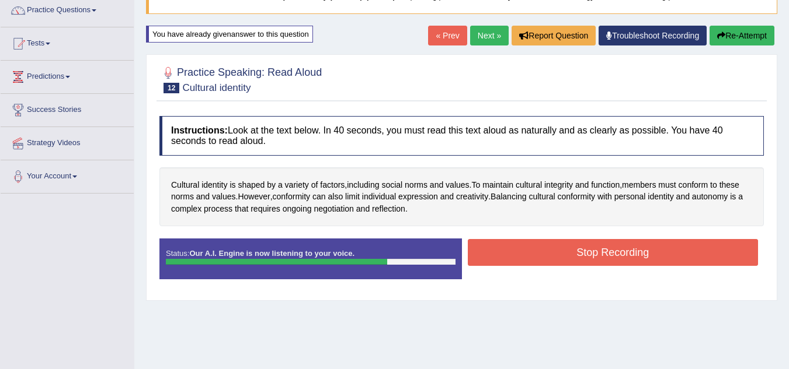
click at [597, 256] on button "Stop Recording" at bounding box center [613, 252] width 291 height 27
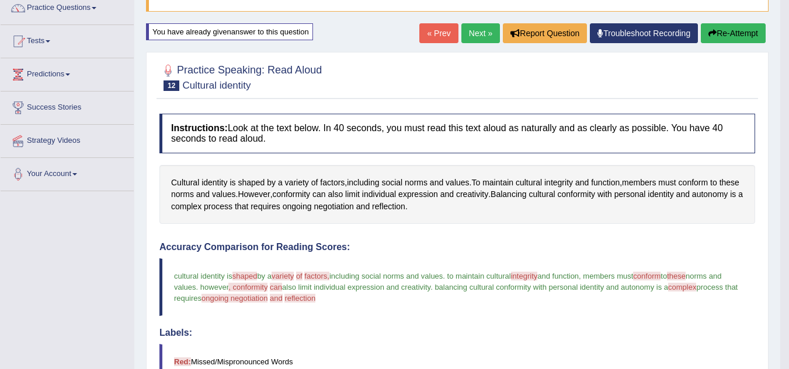
scroll to position [99, 0]
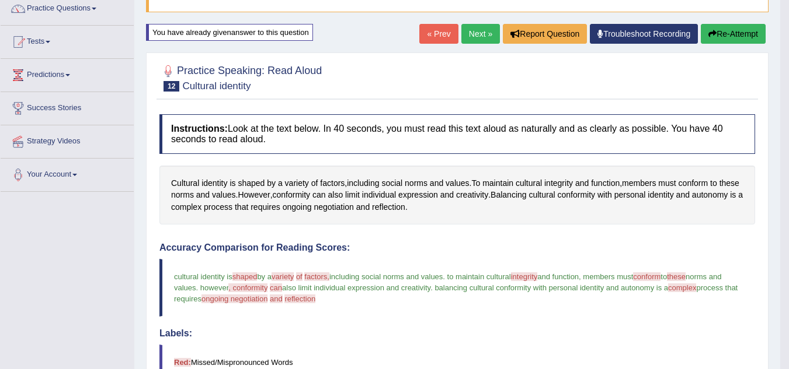
click at [473, 34] on link "Next »" at bounding box center [480, 34] width 39 height 20
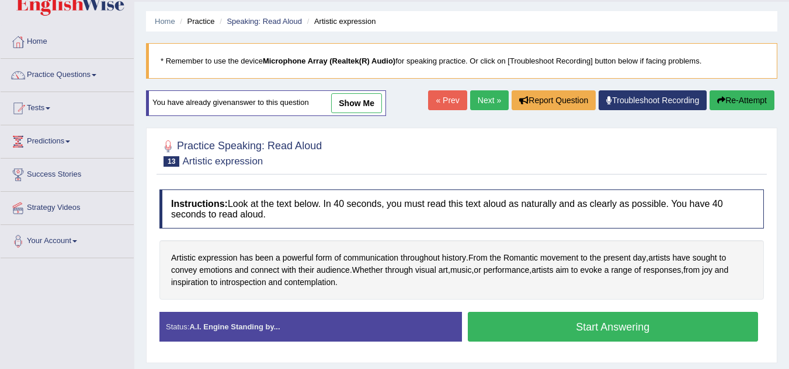
scroll to position [33, 0]
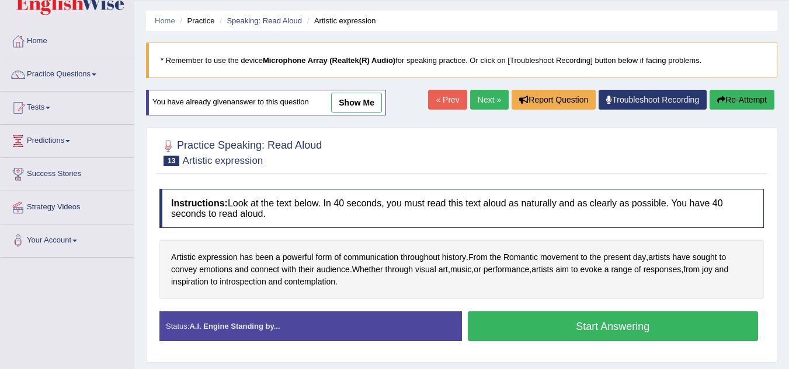
click at [570, 325] on button "Start Answering" at bounding box center [613, 327] width 291 height 30
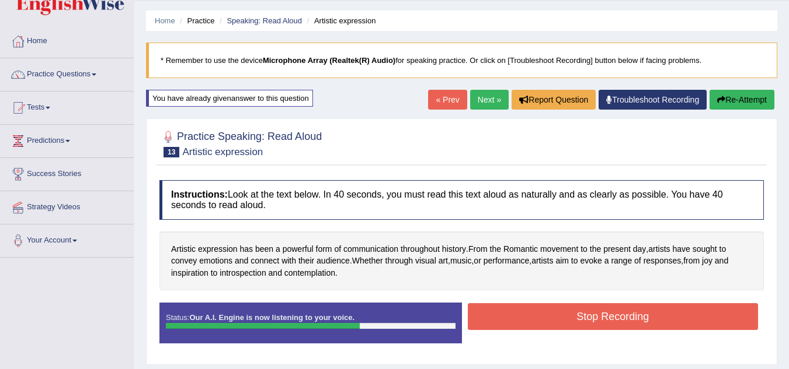
click at [570, 325] on button "Stop Recording" at bounding box center [613, 317] width 291 height 27
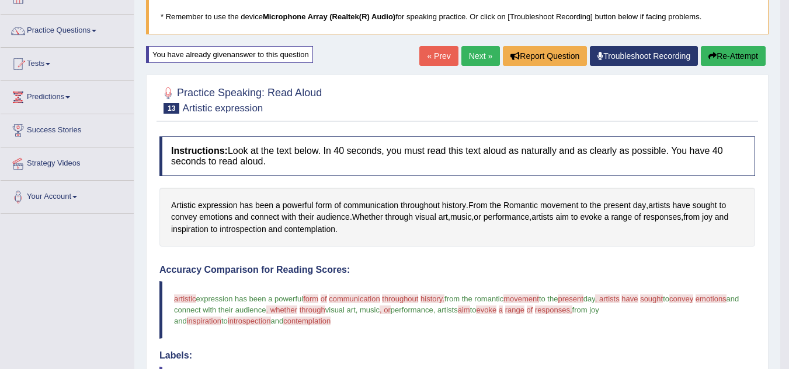
scroll to position [53, 0]
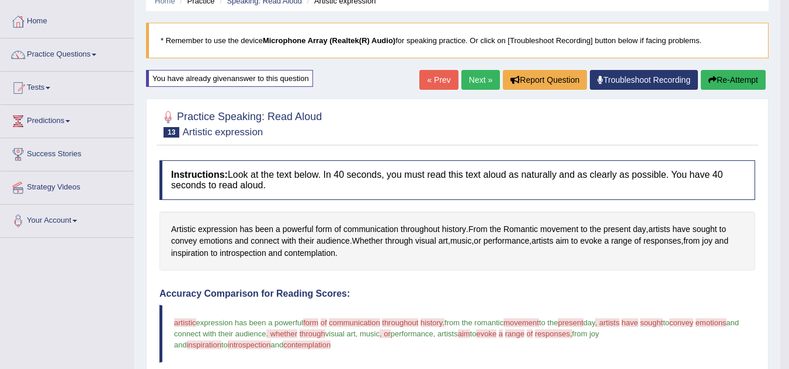
click at [737, 85] on button "Re-Attempt" at bounding box center [732, 80] width 65 height 20
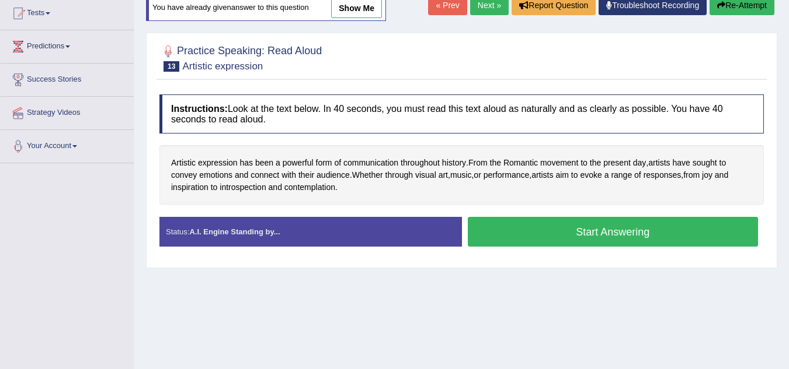
scroll to position [128, 0]
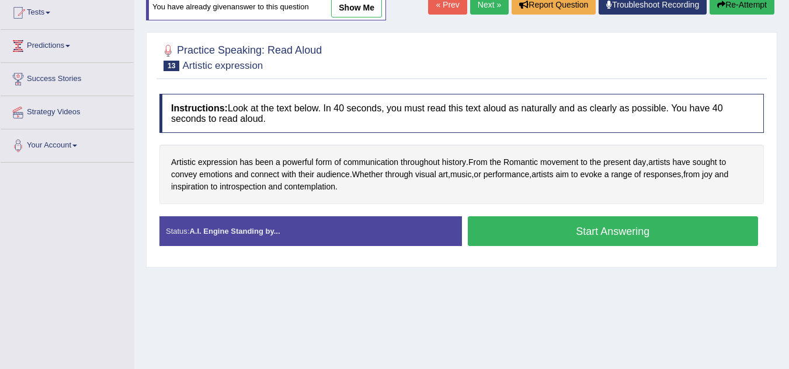
click at [640, 232] on button "Start Answering" at bounding box center [613, 232] width 291 height 30
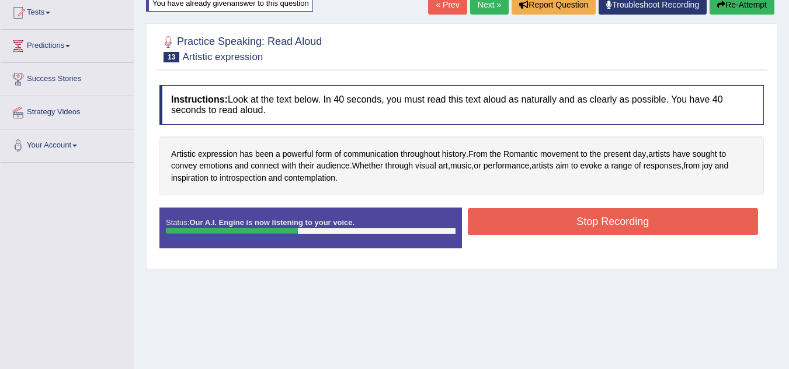
click at [619, 222] on button "Stop Recording" at bounding box center [613, 221] width 291 height 27
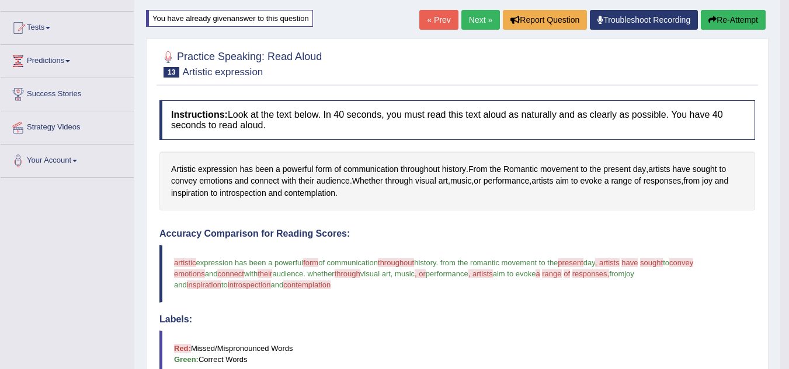
scroll to position [112, 0]
click at [728, 21] on button "Re-Attempt" at bounding box center [732, 21] width 65 height 20
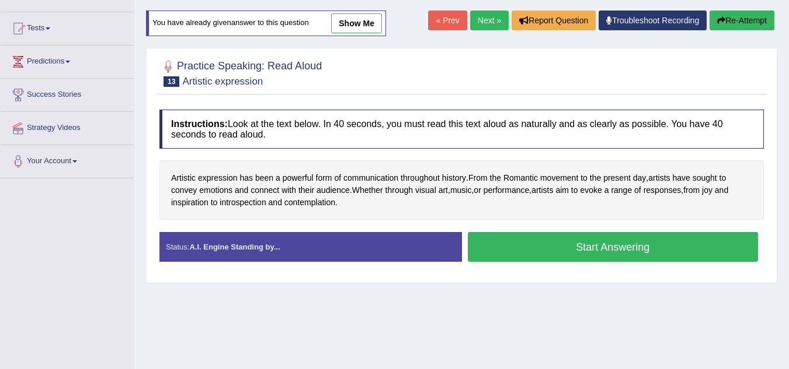
click at [661, 248] on button "Start Answering" at bounding box center [613, 247] width 291 height 30
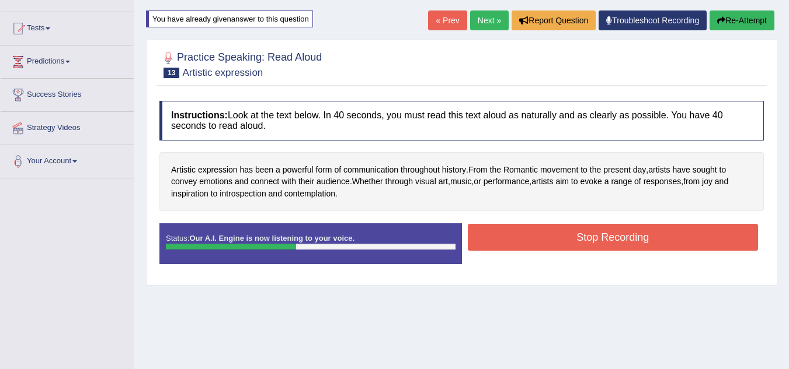
click at [646, 244] on button "Stop Recording" at bounding box center [613, 237] width 291 height 27
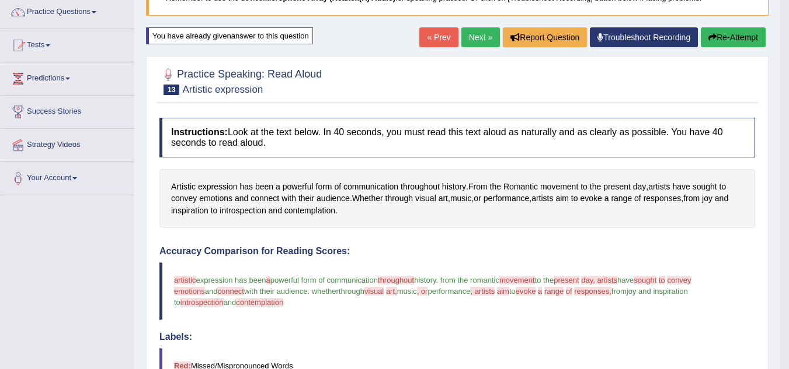
scroll to position [56, 0]
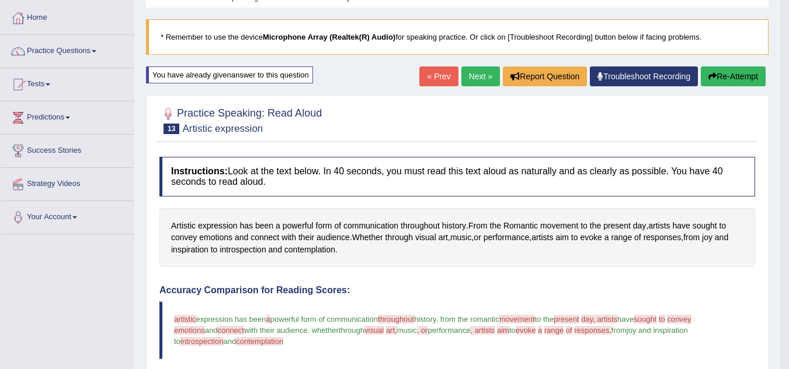
click at [741, 84] on button "Re-Attempt" at bounding box center [732, 77] width 65 height 20
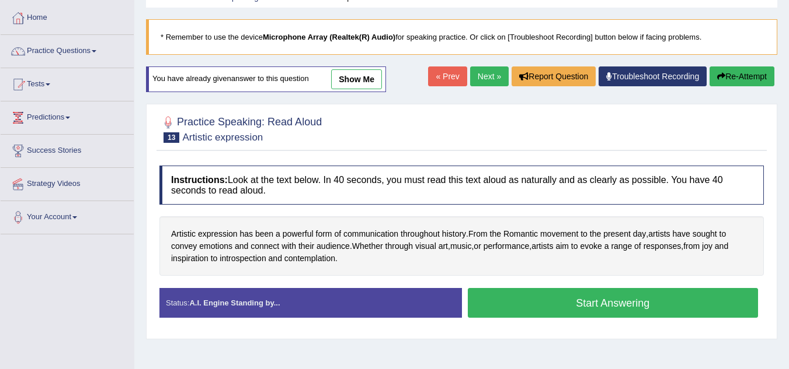
click at [669, 308] on button "Start Answering" at bounding box center [613, 303] width 291 height 30
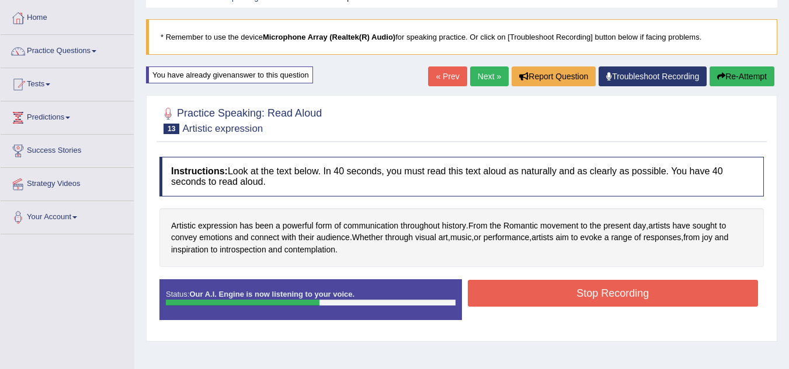
click at [679, 299] on button "Stop Recording" at bounding box center [613, 293] width 291 height 27
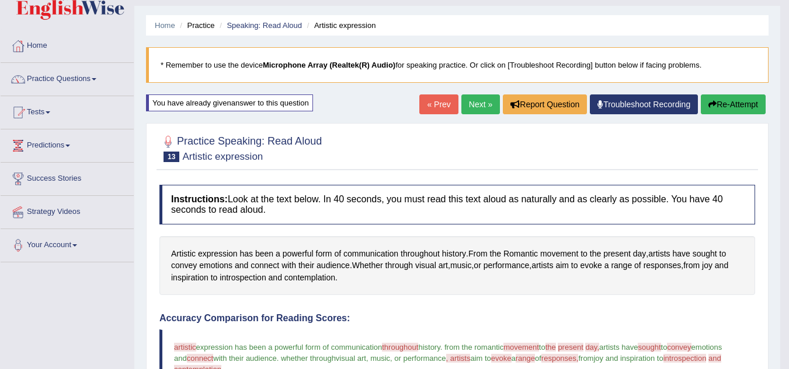
scroll to position [27, 0]
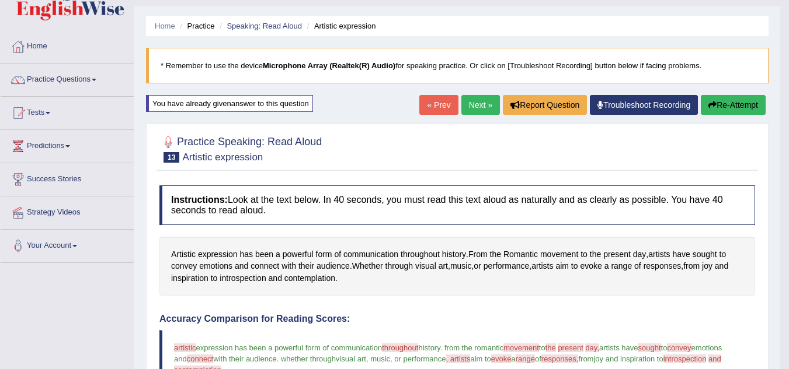
click at [731, 109] on button "Re-Attempt" at bounding box center [732, 105] width 65 height 20
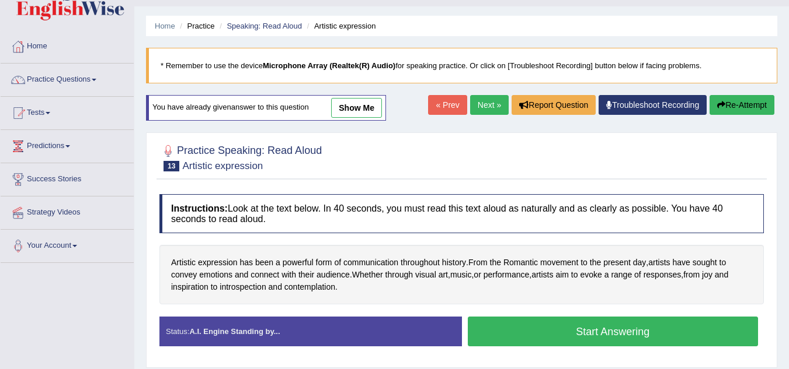
click at [623, 329] on button "Start Answering" at bounding box center [613, 332] width 291 height 30
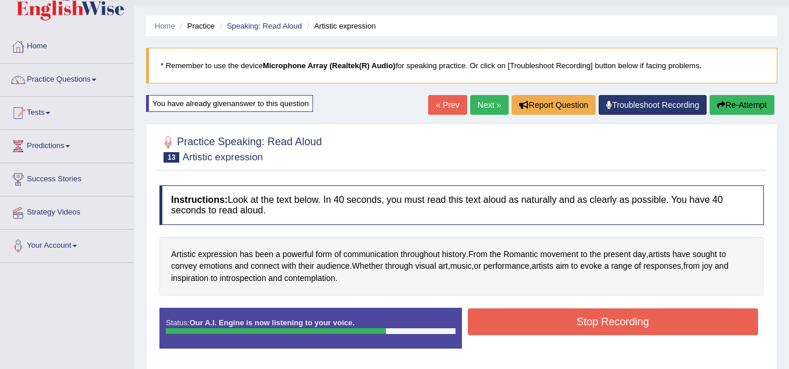
click at [623, 329] on button "Stop Recording" at bounding box center [613, 322] width 291 height 27
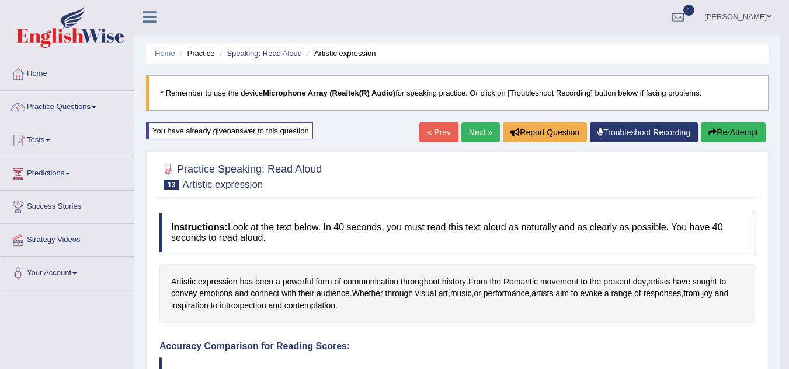
click at [480, 135] on link "Next »" at bounding box center [480, 133] width 39 height 20
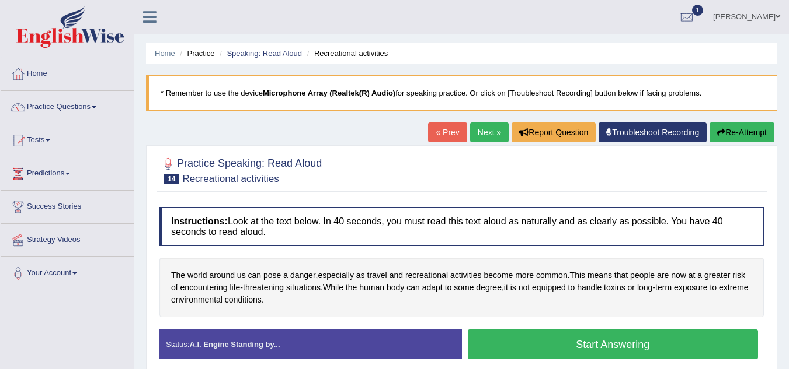
click at [676, 343] on button "Start Answering" at bounding box center [613, 345] width 291 height 30
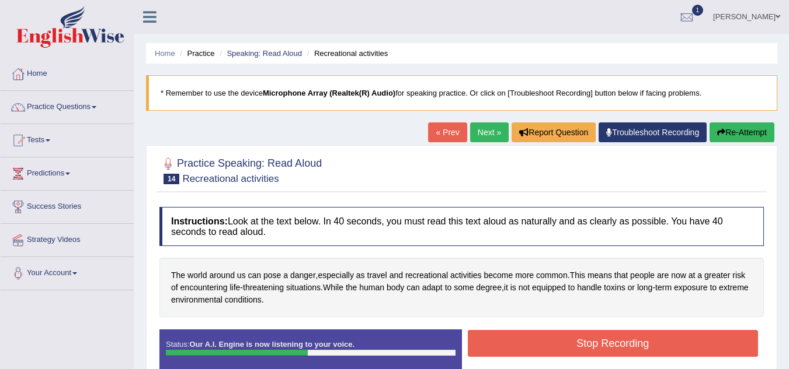
click at [652, 347] on button "Stop Recording" at bounding box center [613, 343] width 291 height 27
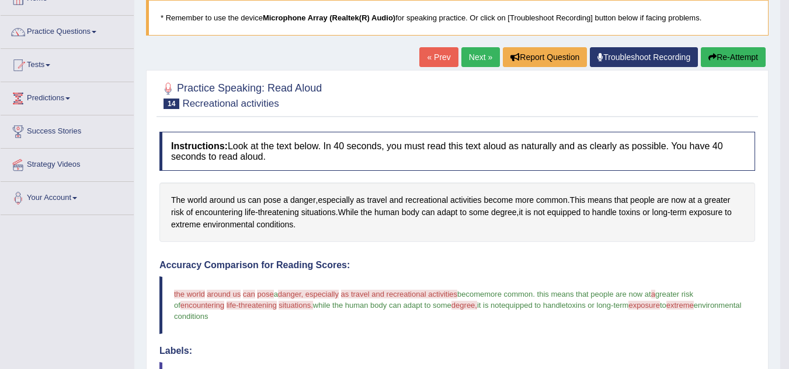
scroll to position [65, 0]
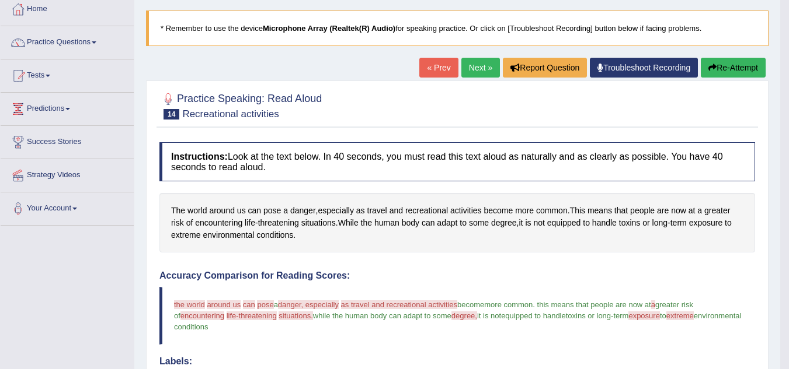
click at [740, 69] on button "Re-Attempt" at bounding box center [732, 68] width 65 height 20
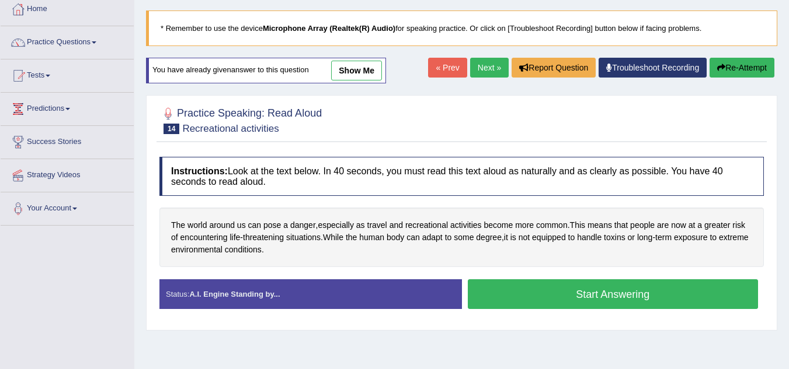
click at [623, 298] on button "Start Answering" at bounding box center [613, 295] width 291 height 30
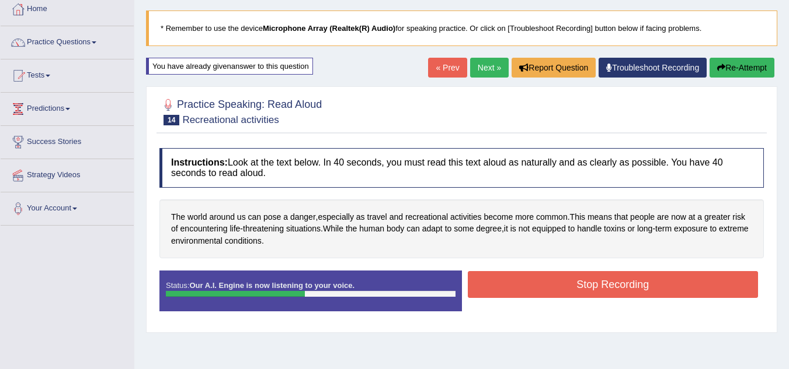
click at [635, 286] on button "Stop Recording" at bounding box center [613, 284] width 291 height 27
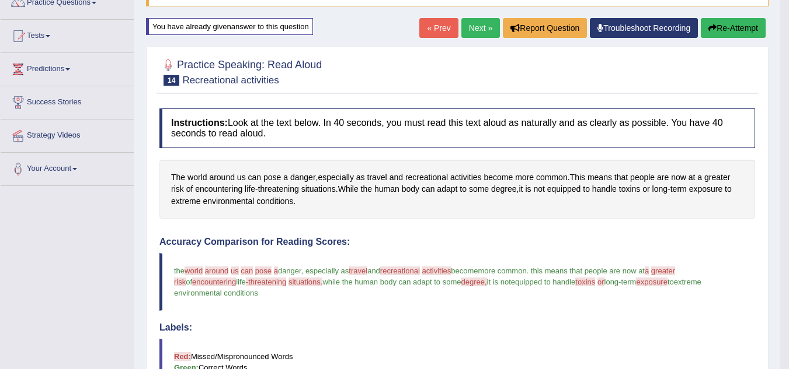
scroll to position [93, 0]
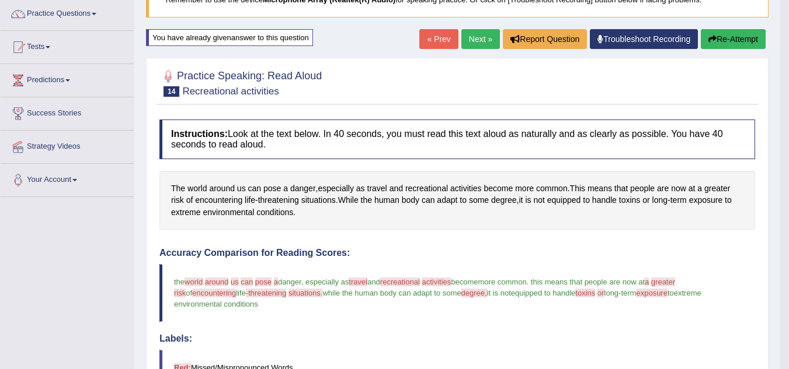
click at [739, 43] on button "Re-Attempt" at bounding box center [732, 39] width 65 height 20
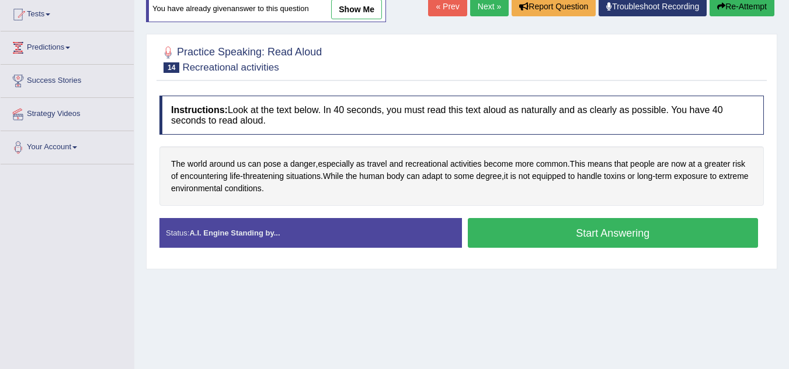
click at [634, 239] on button "Start Answering" at bounding box center [613, 233] width 291 height 30
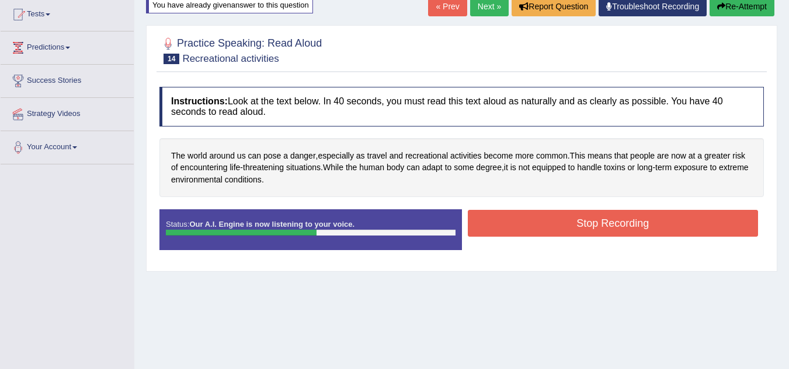
click at [647, 220] on button "Stop Recording" at bounding box center [613, 223] width 291 height 27
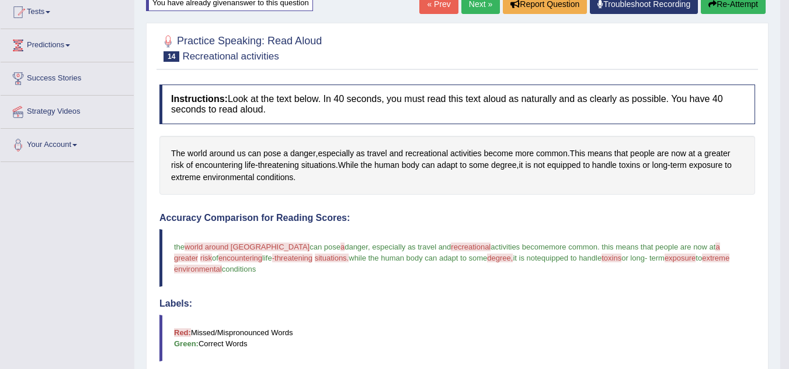
scroll to position [9, 0]
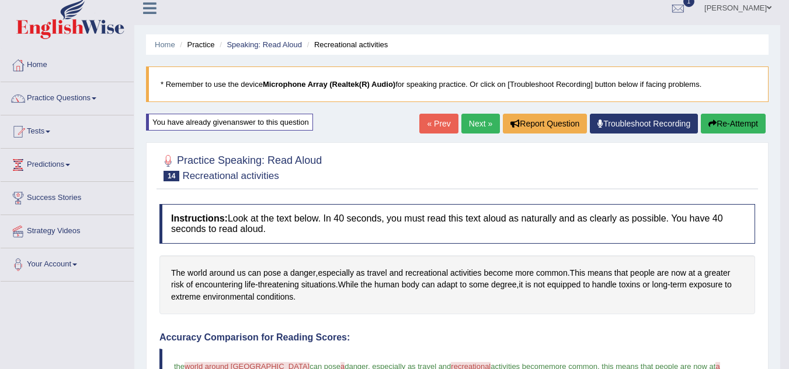
click at [477, 129] on link "Next »" at bounding box center [480, 124] width 39 height 20
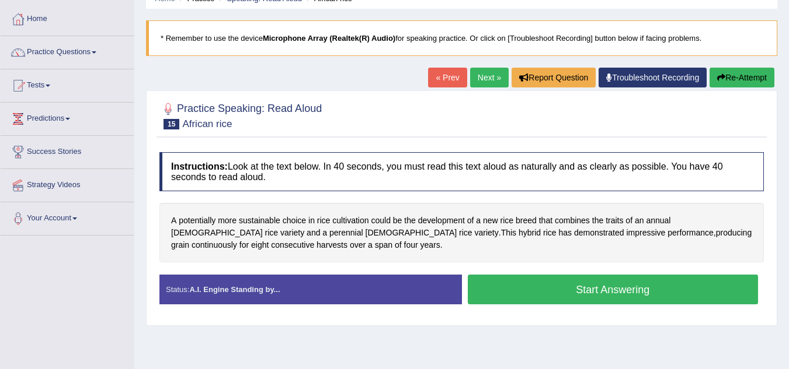
click at [629, 297] on button "Start Answering" at bounding box center [613, 290] width 291 height 30
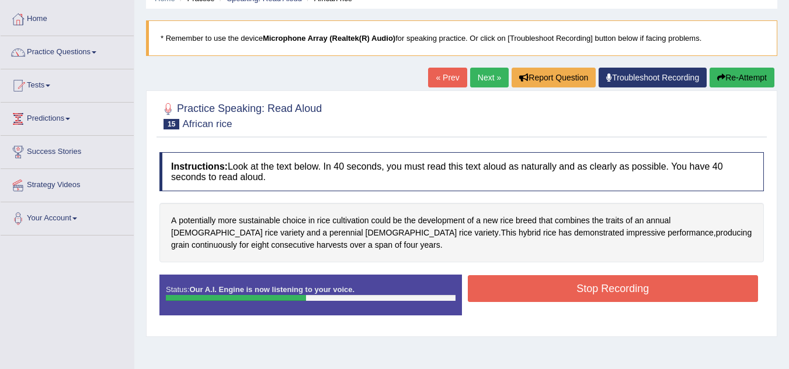
click at [637, 294] on button "Stop Recording" at bounding box center [613, 288] width 291 height 27
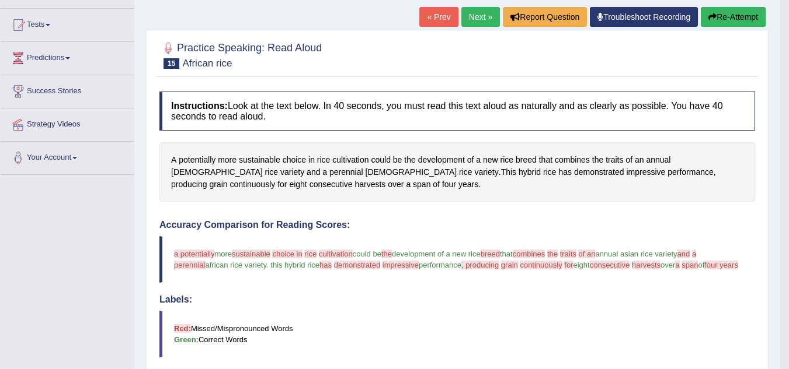
scroll to position [43, 0]
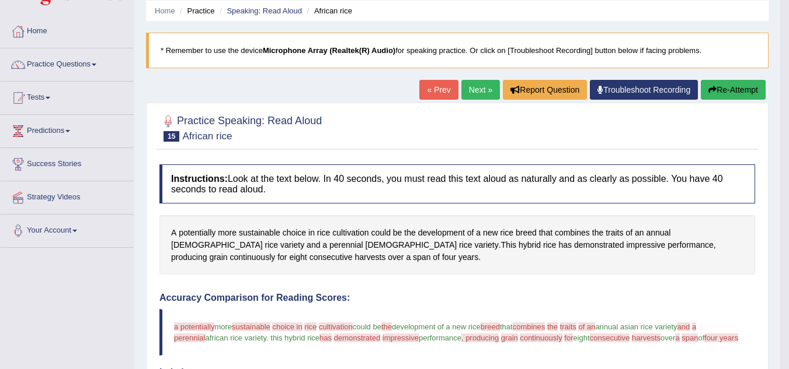
click at [738, 92] on button "Re-Attempt" at bounding box center [732, 90] width 65 height 20
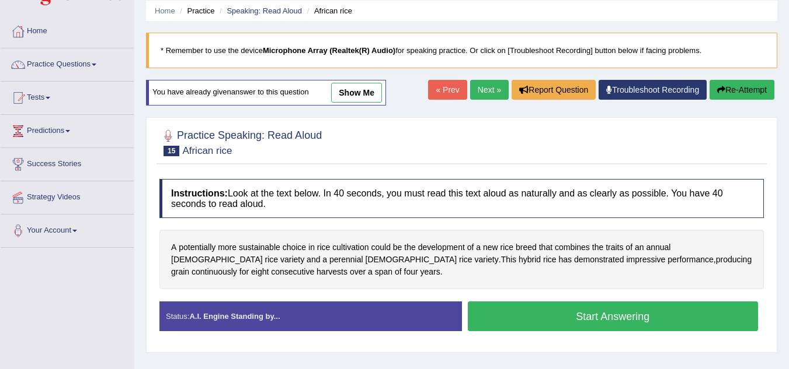
click at [616, 321] on button "Start Answering" at bounding box center [613, 317] width 291 height 30
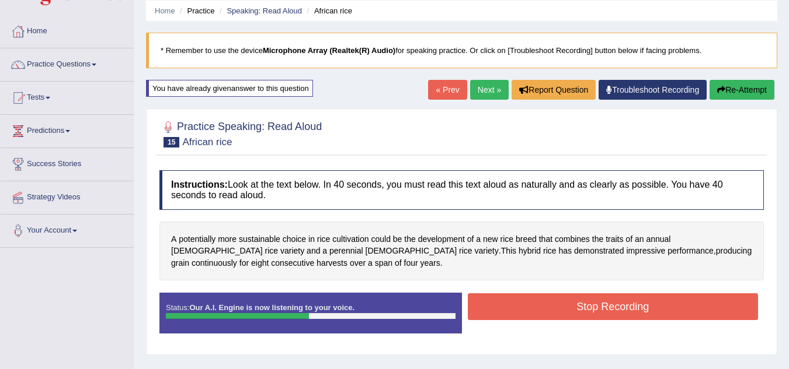
click at [646, 314] on button "Stop Recording" at bounding box center [613, 307] width 291 height 27
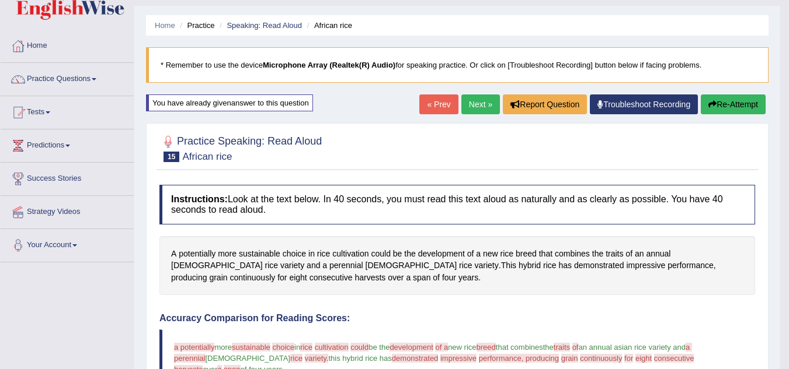
scroll to position [30, 0]
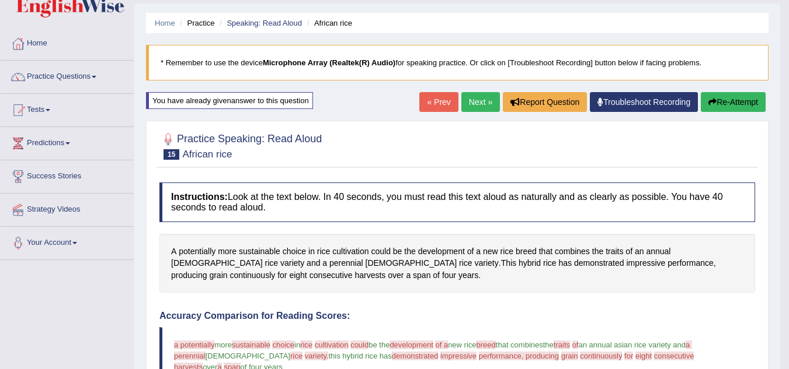
click at [479, 105] on link "Next »" at bounding box center [480, 102] width 39 height 20
